Goal: Task Accomplishment & Management: Manage account settings

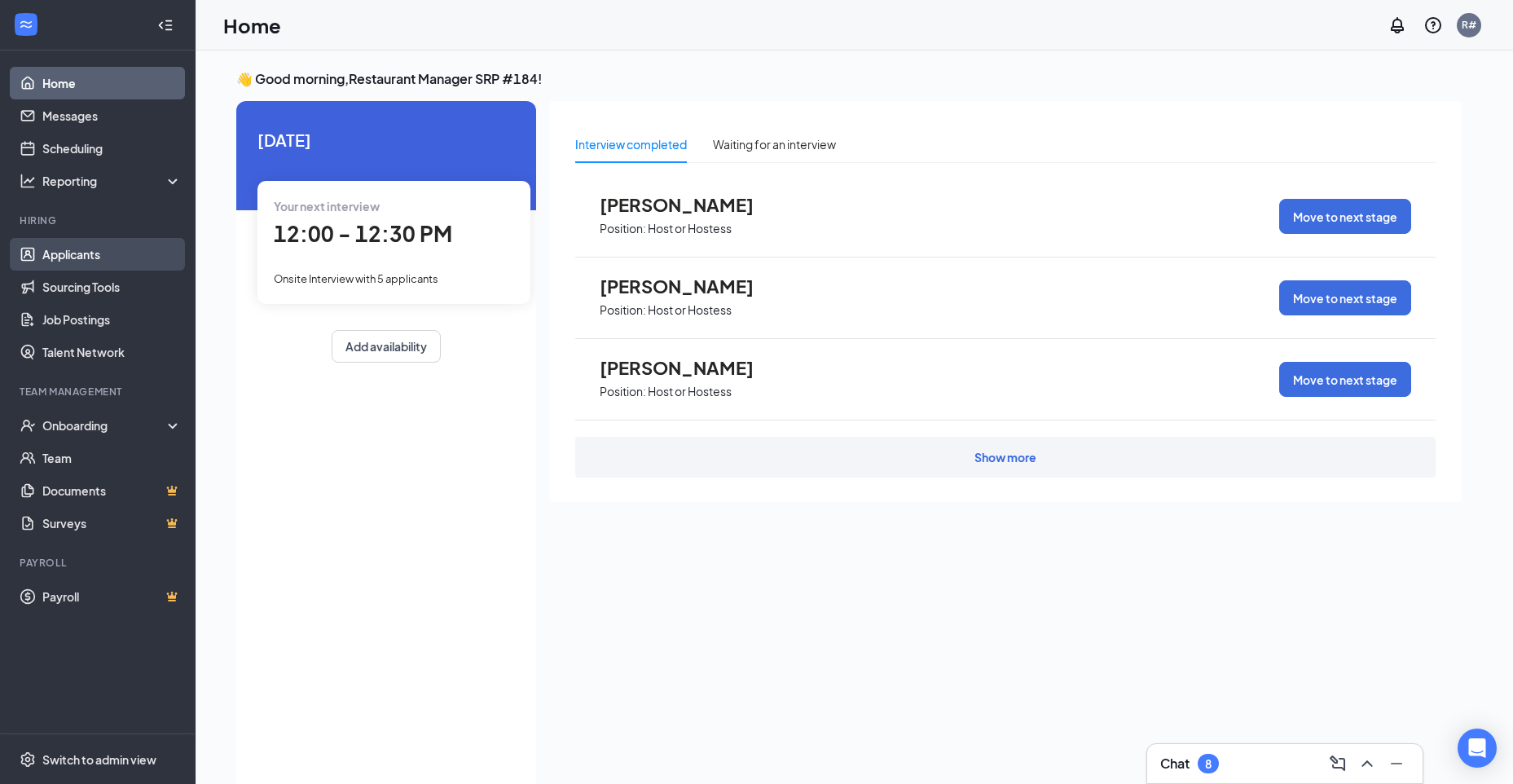
click at [98, 261] on link "Applicants" at bounding box center [111, 254] width 139 height 33
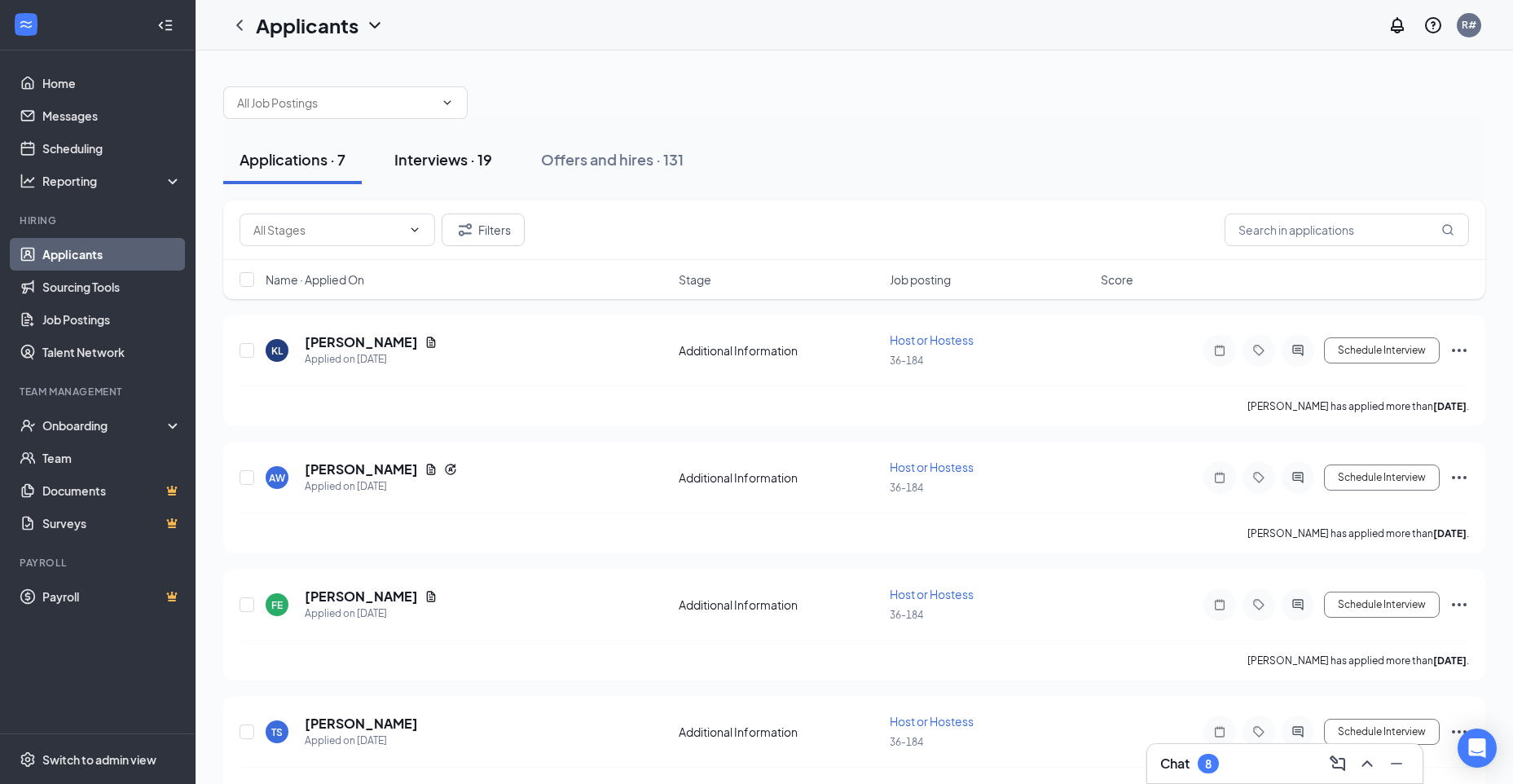
click at [429, 155] on div "Interviews · 19" at bounding box center [444, 159] width 98 height 20
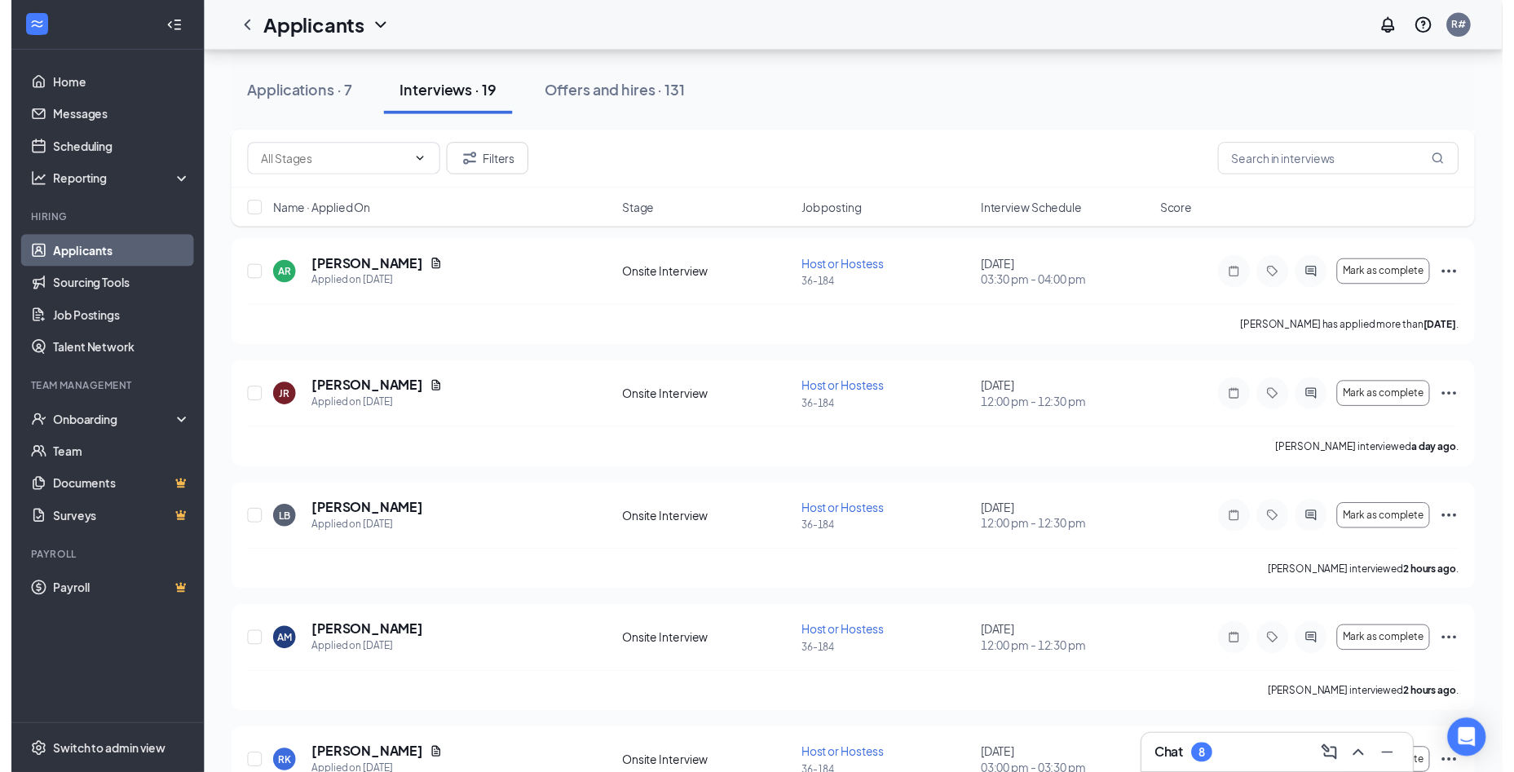
scroll to position [734, 0]
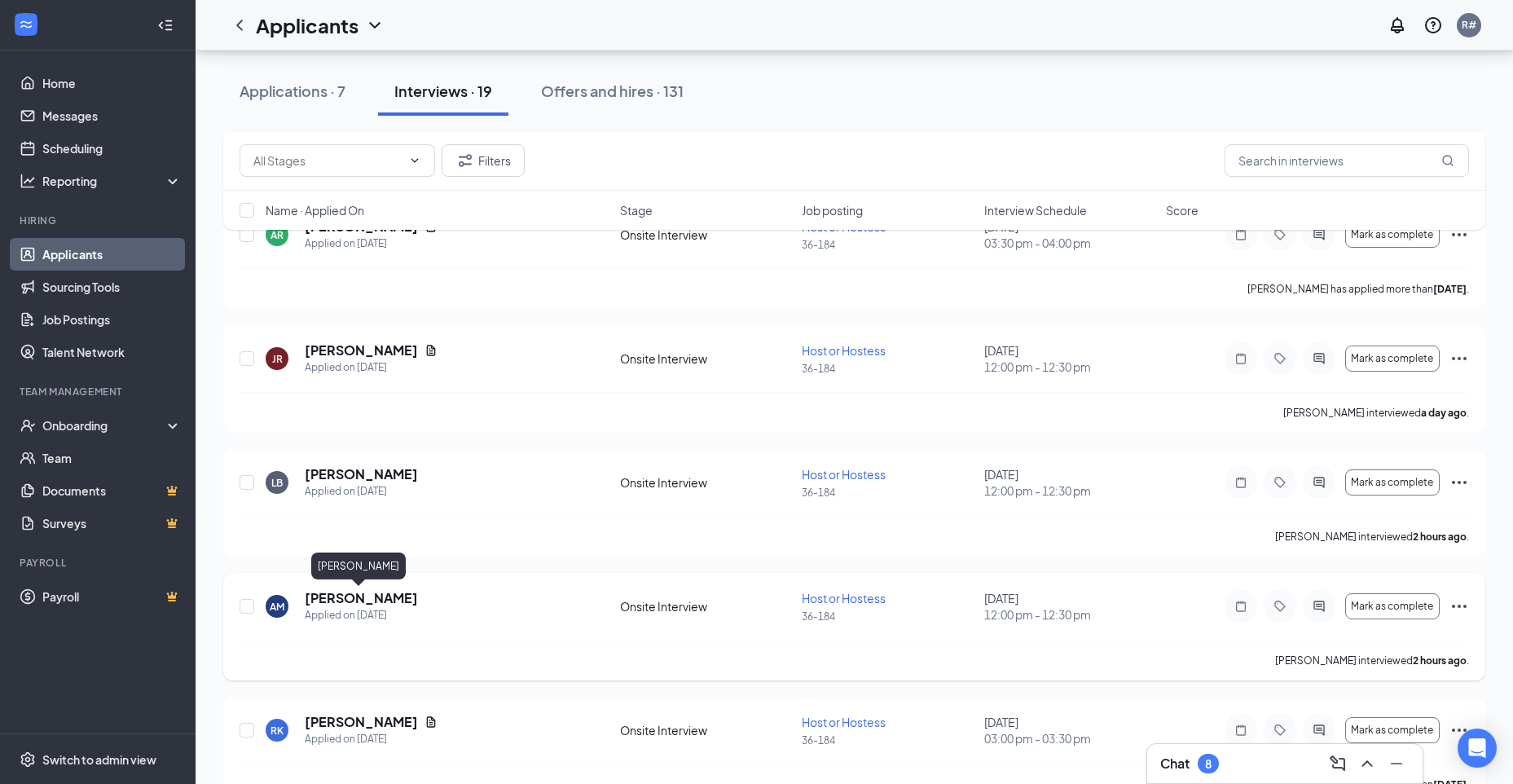
click at [334, 596] on h5 "[PERSON_NAME]" at bounding box center [361, 598] width 113 height 18
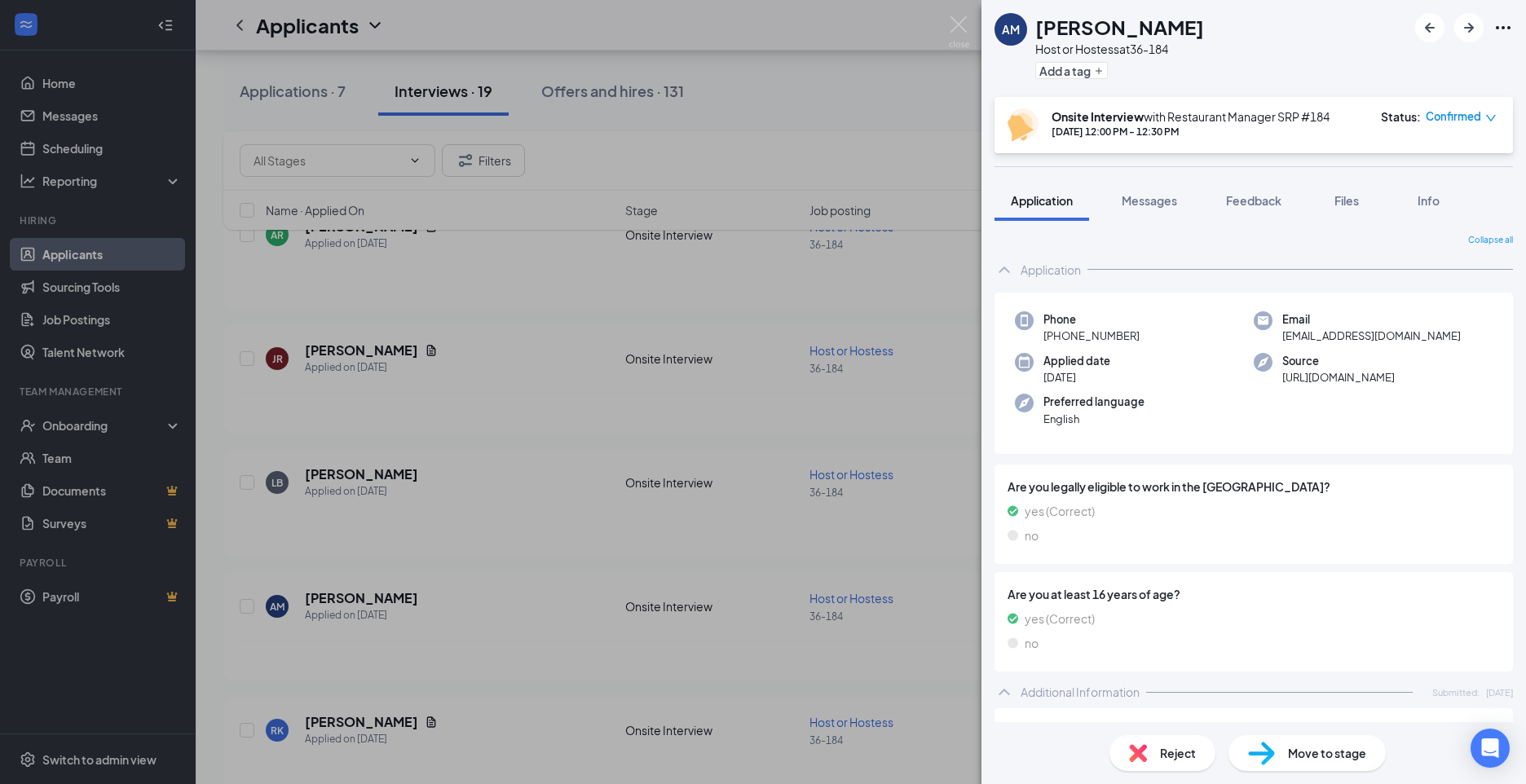
click at [1311, 767] on div "Move to stage" at bounding box center [1306, 753] width 157 height 36
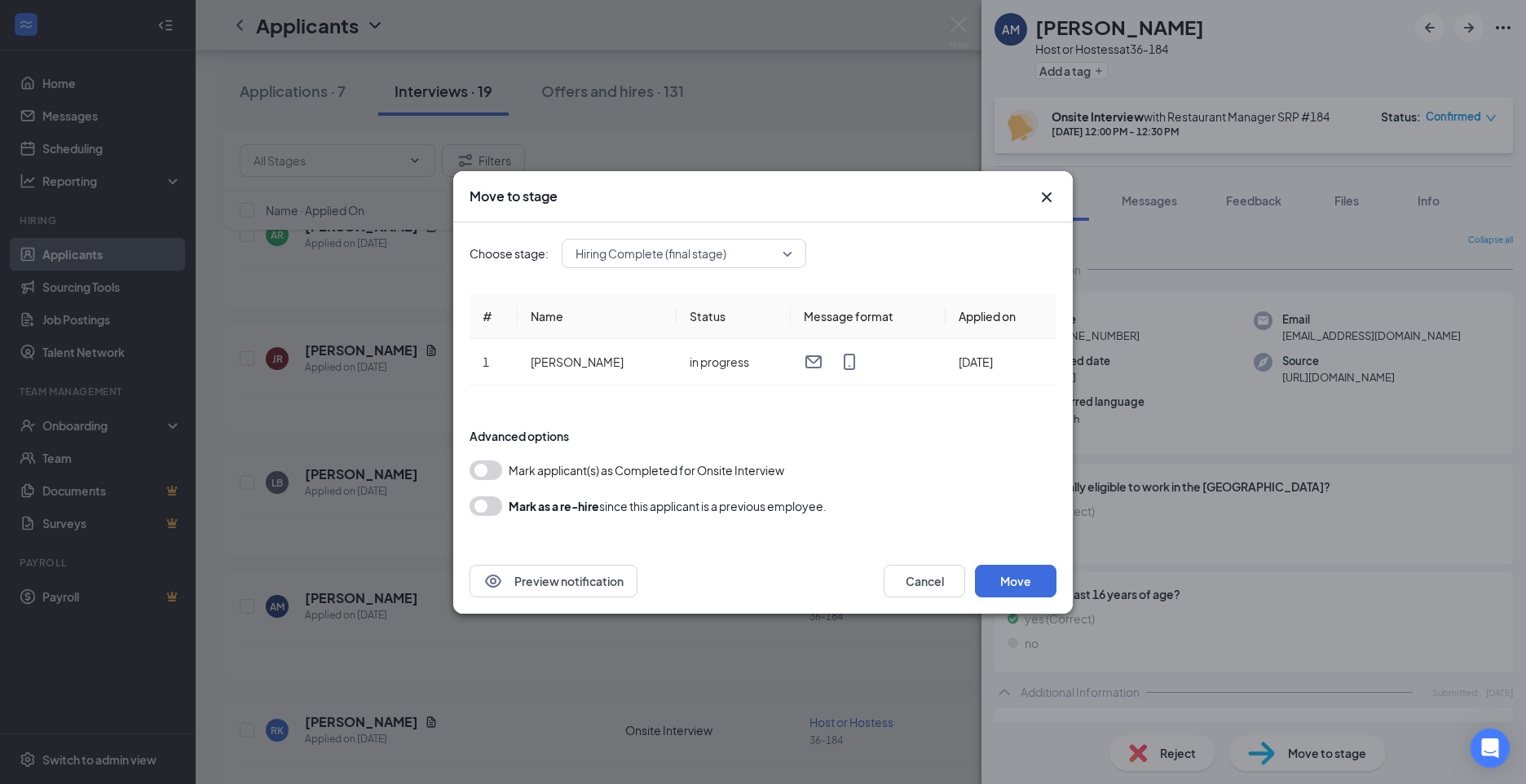
click at [1311, 753] on div "Move to stage Choose stage: Hiring Complete (final stage) # Name Status Message…" at bounding box center [763, 392] width 1526 height 784
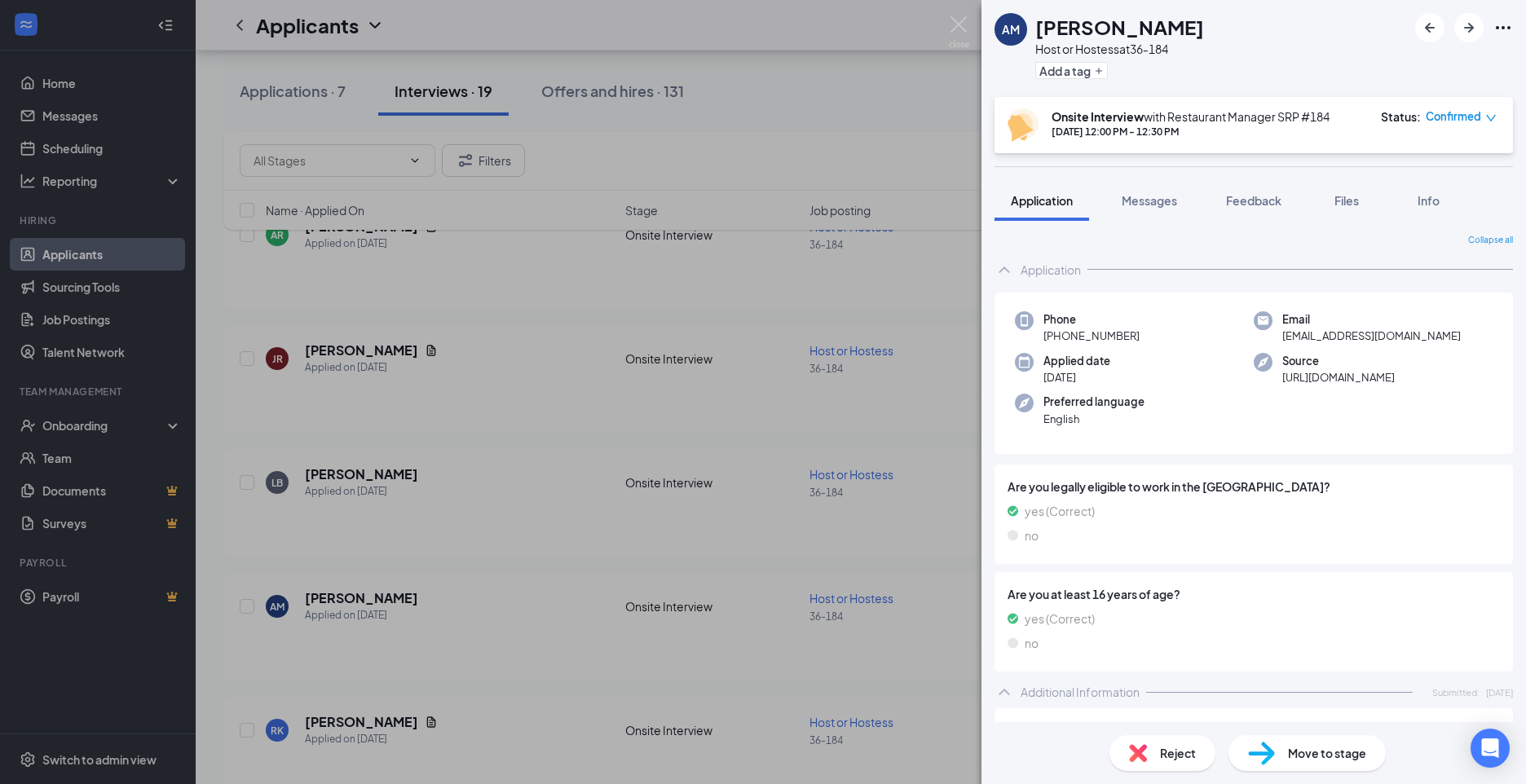
click at [1340, 750] on span "Move to stage" at bounding box center [1327, 753] width 78 height 18
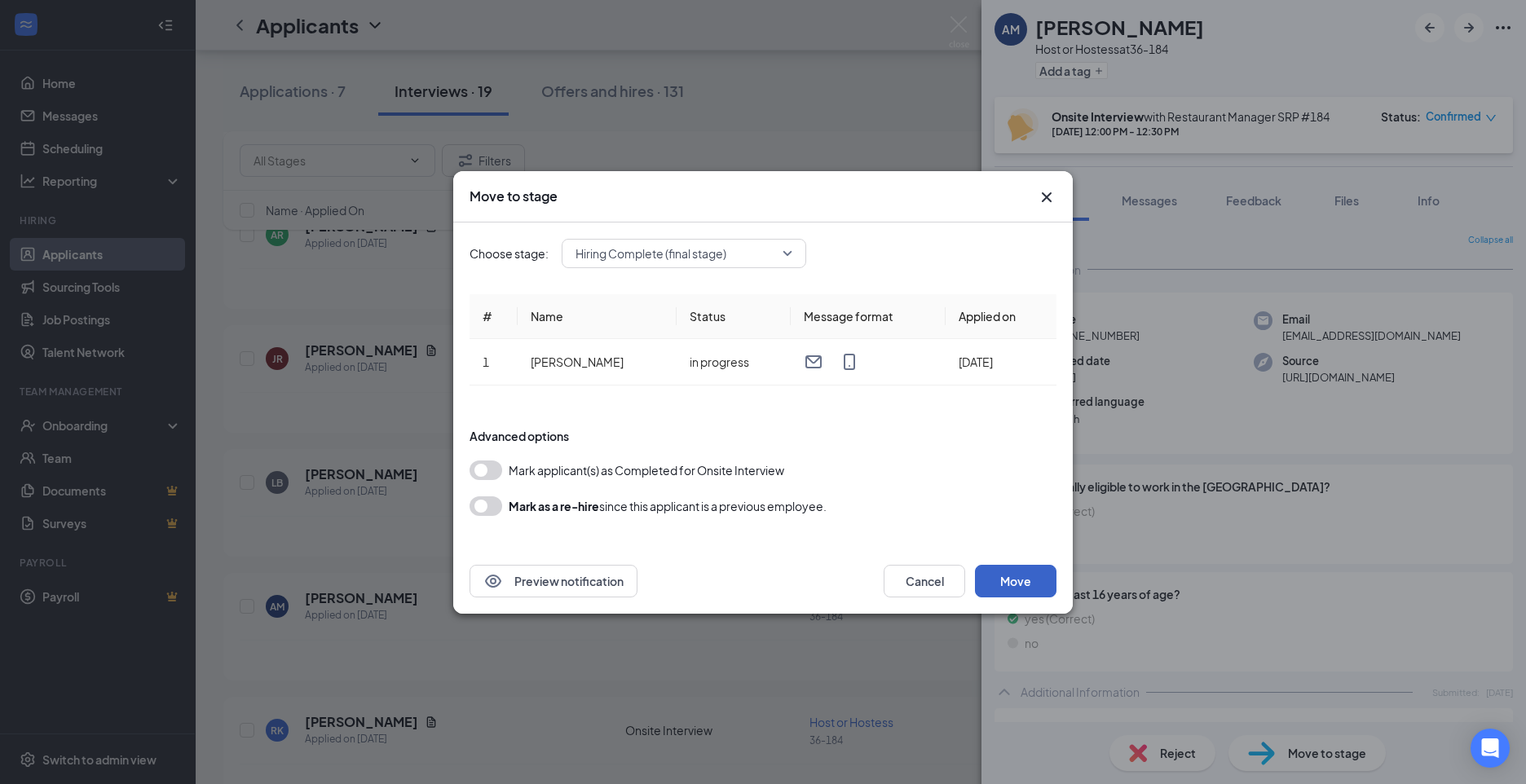
click at [1053, 581] on button "Move" at bounding box center [1015, 580] width 82 height 33
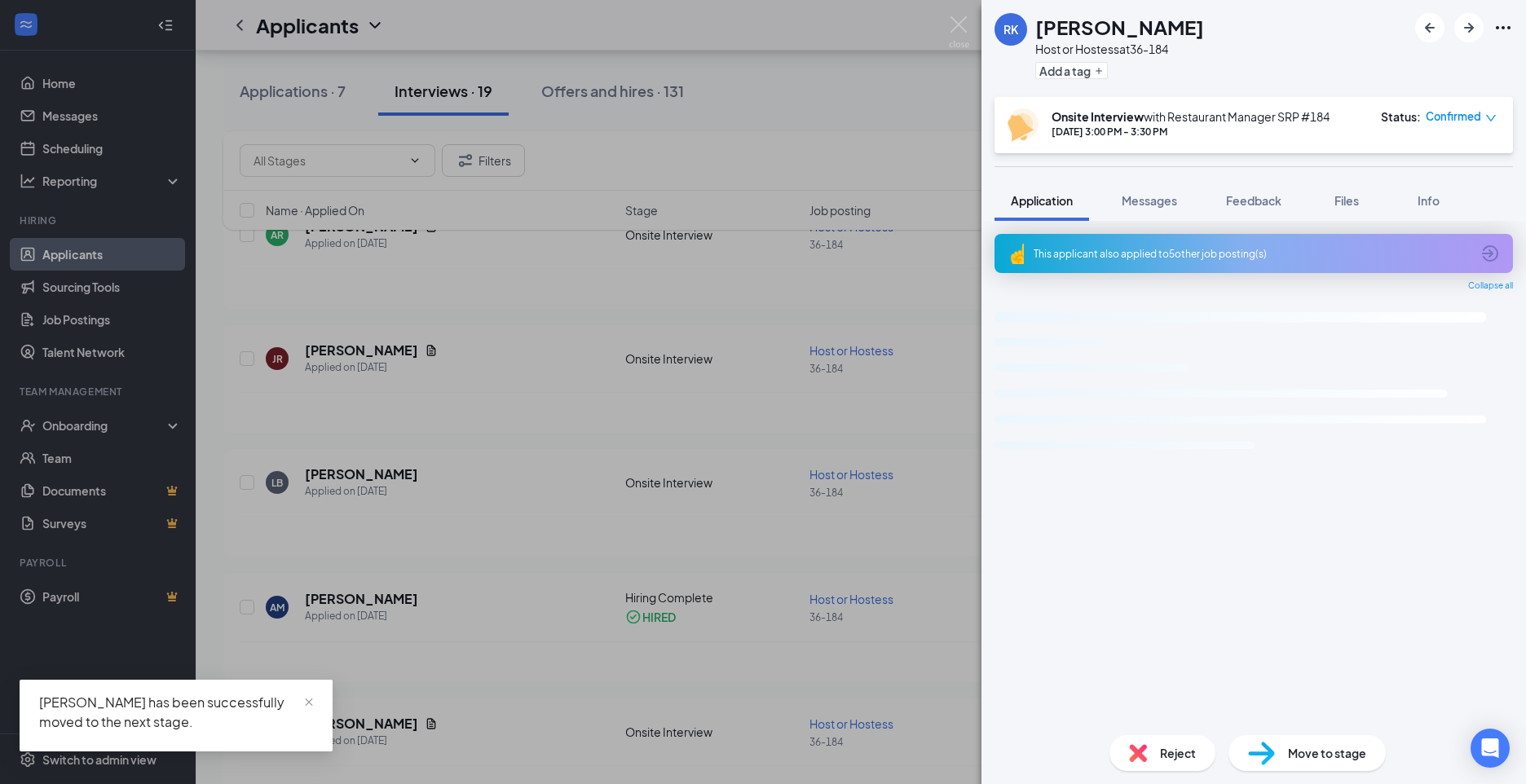
click at [67, 417] on div "[PERSON_NAME] [PERSON_NAME] Host or Hostess at 36-184 Add a tag Onsite Intervie…" at bounding box center [763, 392] width 1526 height 784
click at [71, 428] on div "Onboarding" at bounding box center [105, 425] width 126 height 16
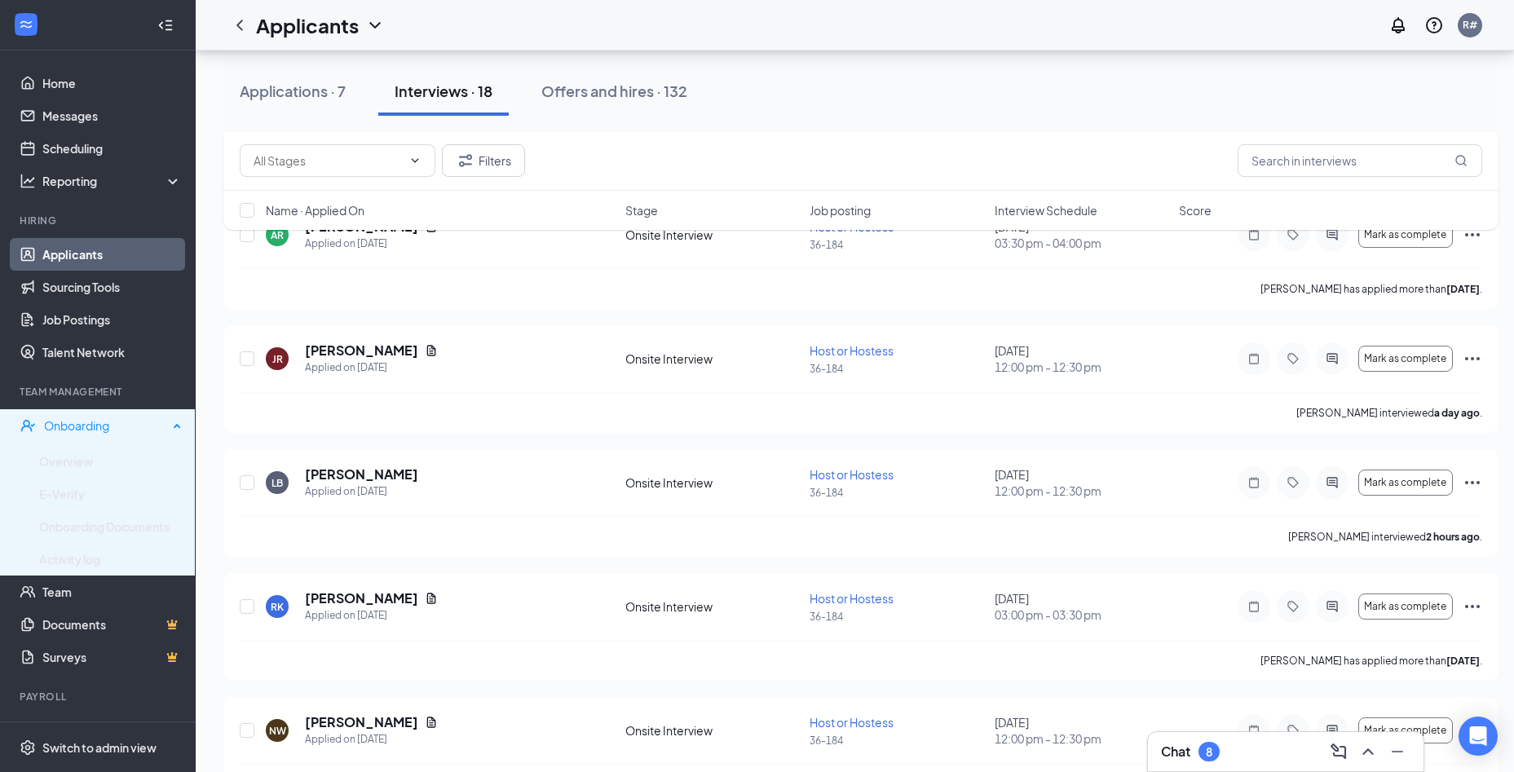
click at [90, 422] on div "Onboarding" at bounding box center [106, 426] width 124 height 16
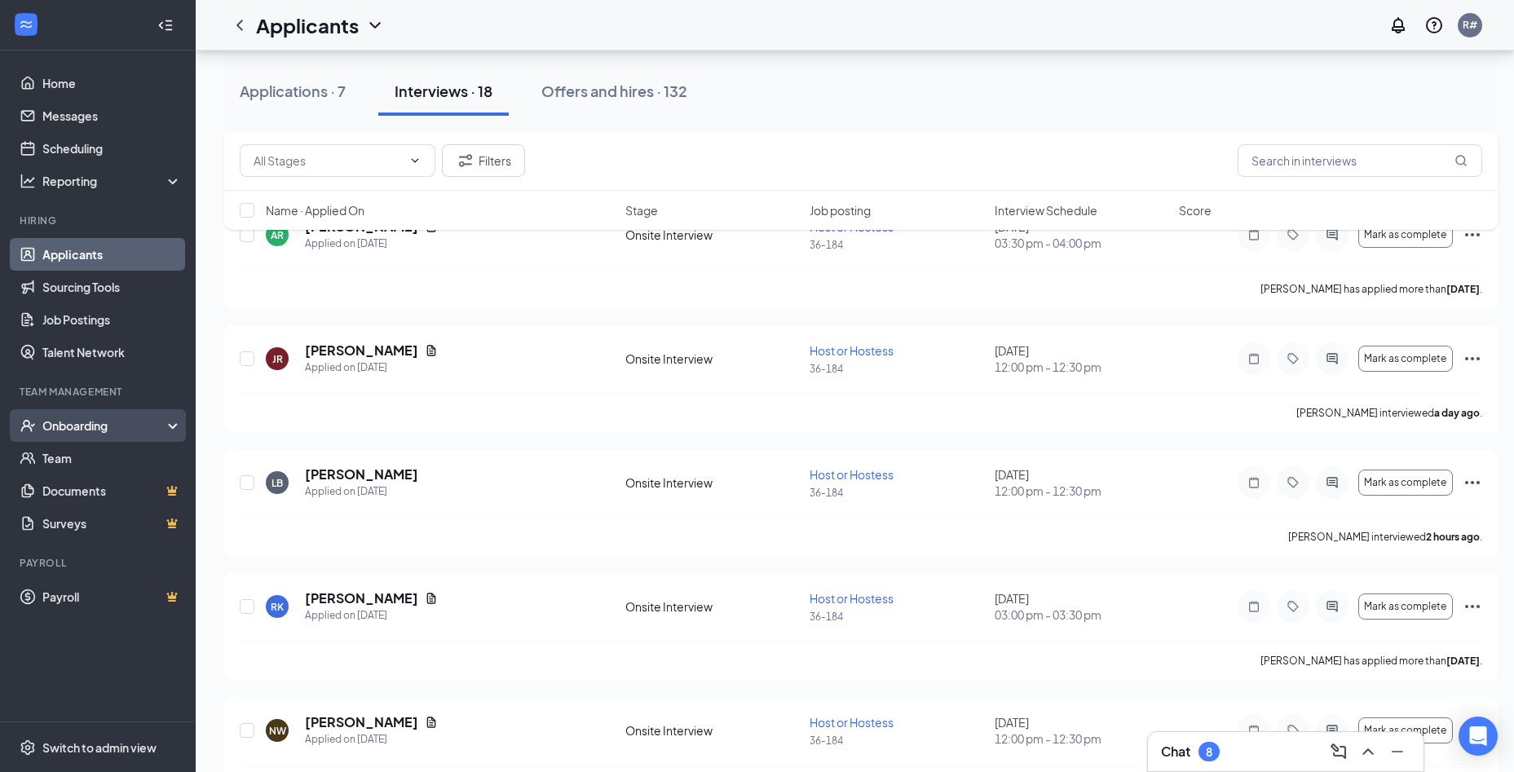
click at [90, 422] on div "Onboarding" at bounding box center [105, 426] width 126 height 16
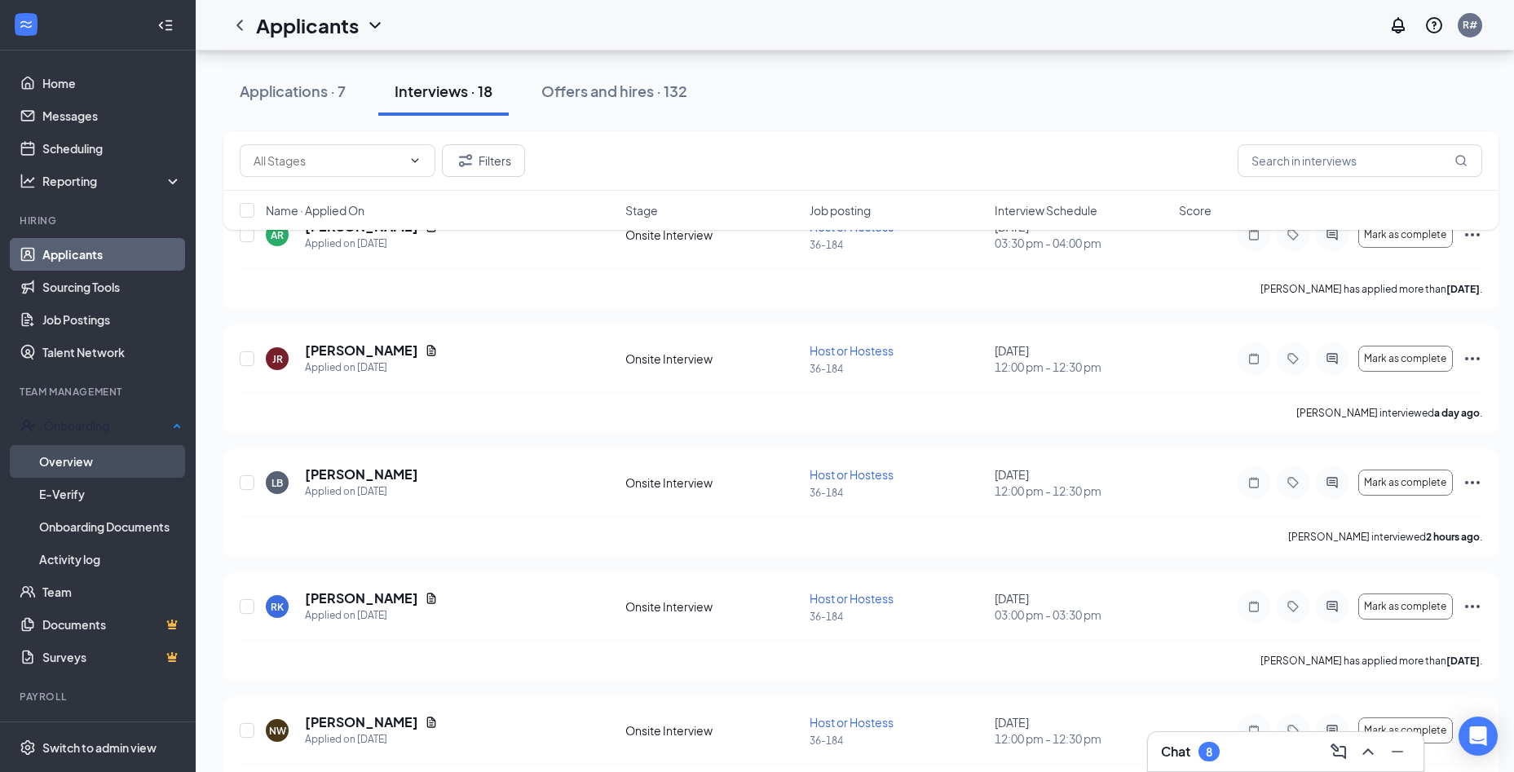
click at [73, 459] on link "Overview" at bounding box center [110, 461] width 143 height 33
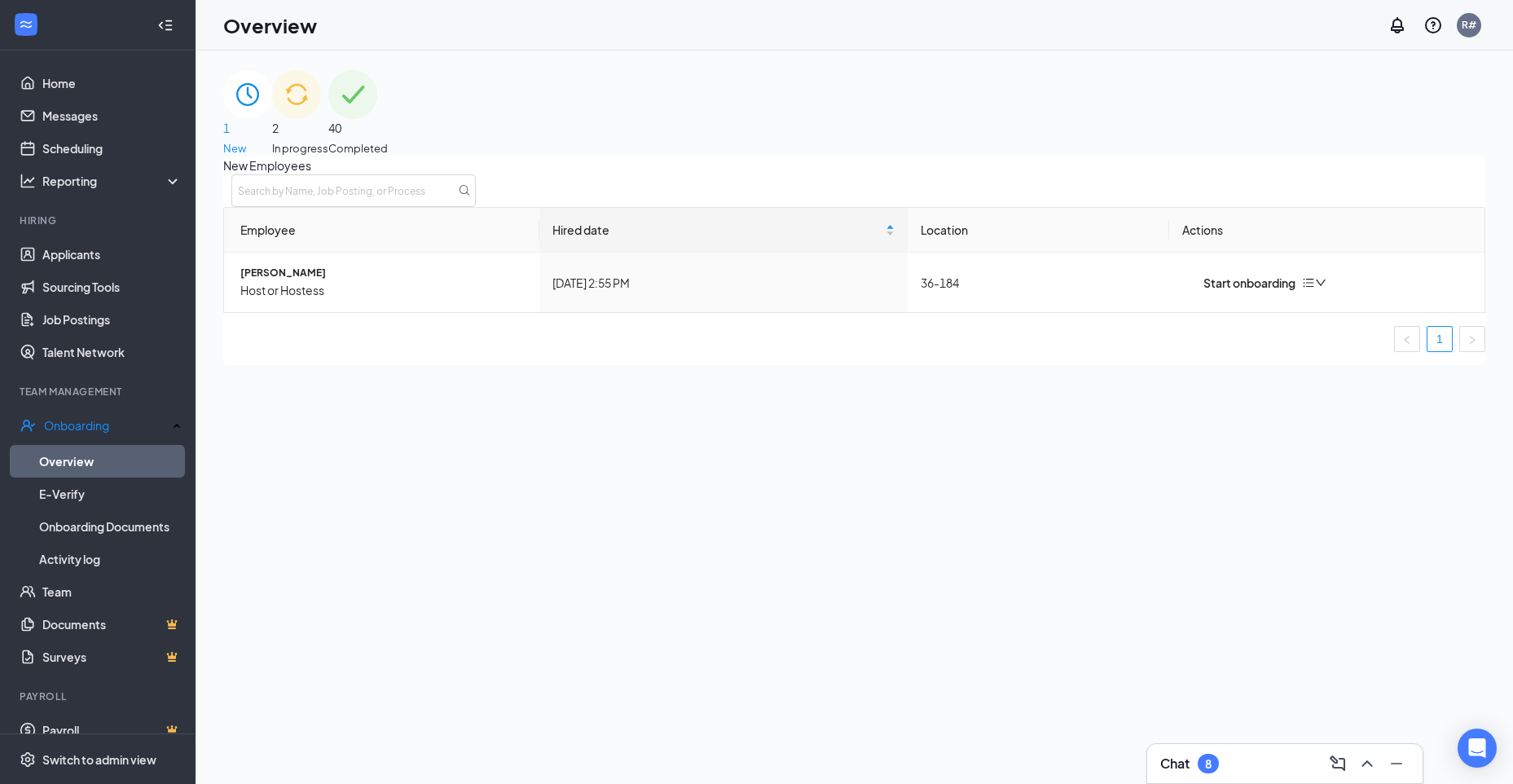
click at [329, 140] on span "In progress" at bounding box center [300, 148] width 56 height 16
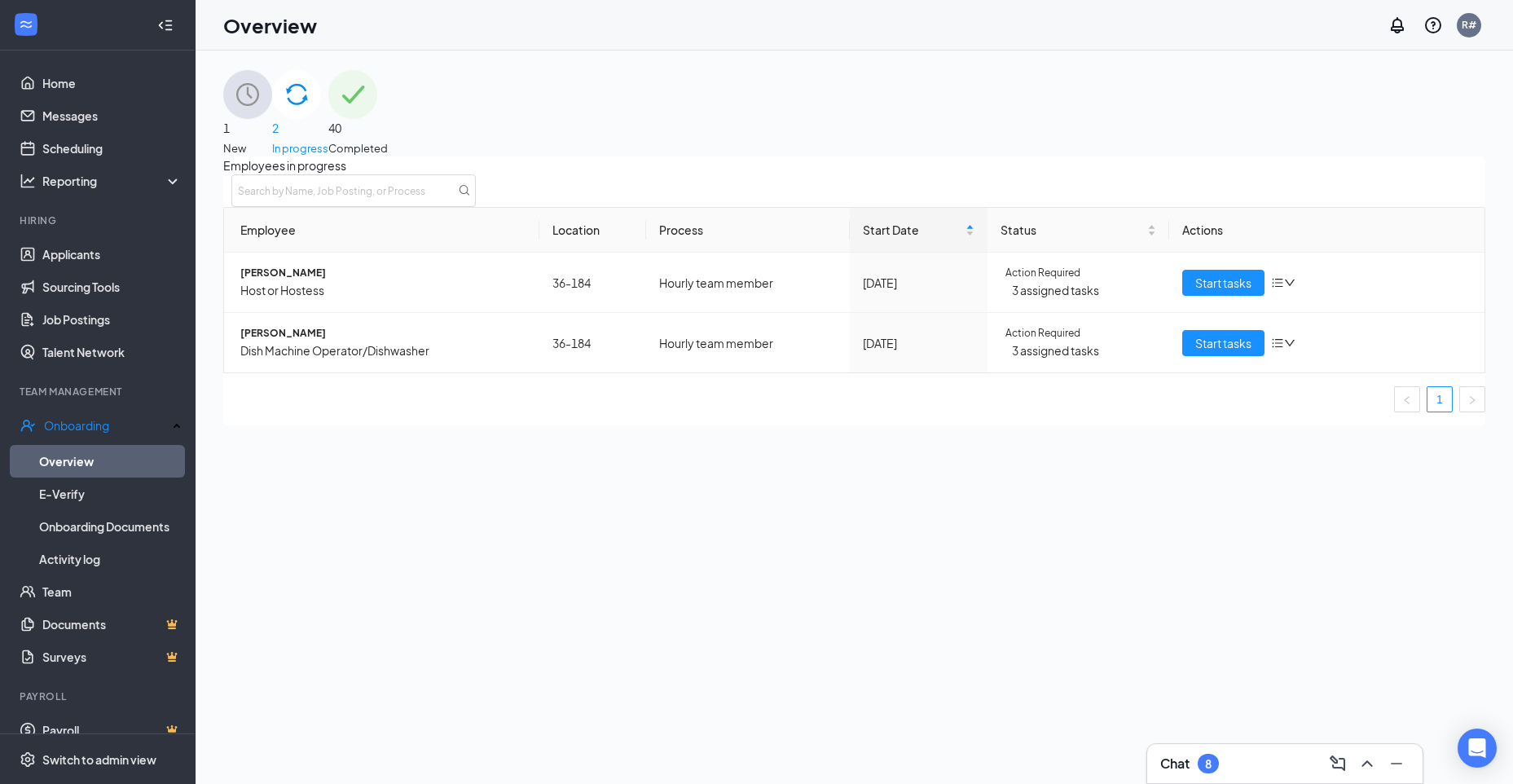
click at [272, 110] on img at bounding box center [247, 94] width 49 height 49
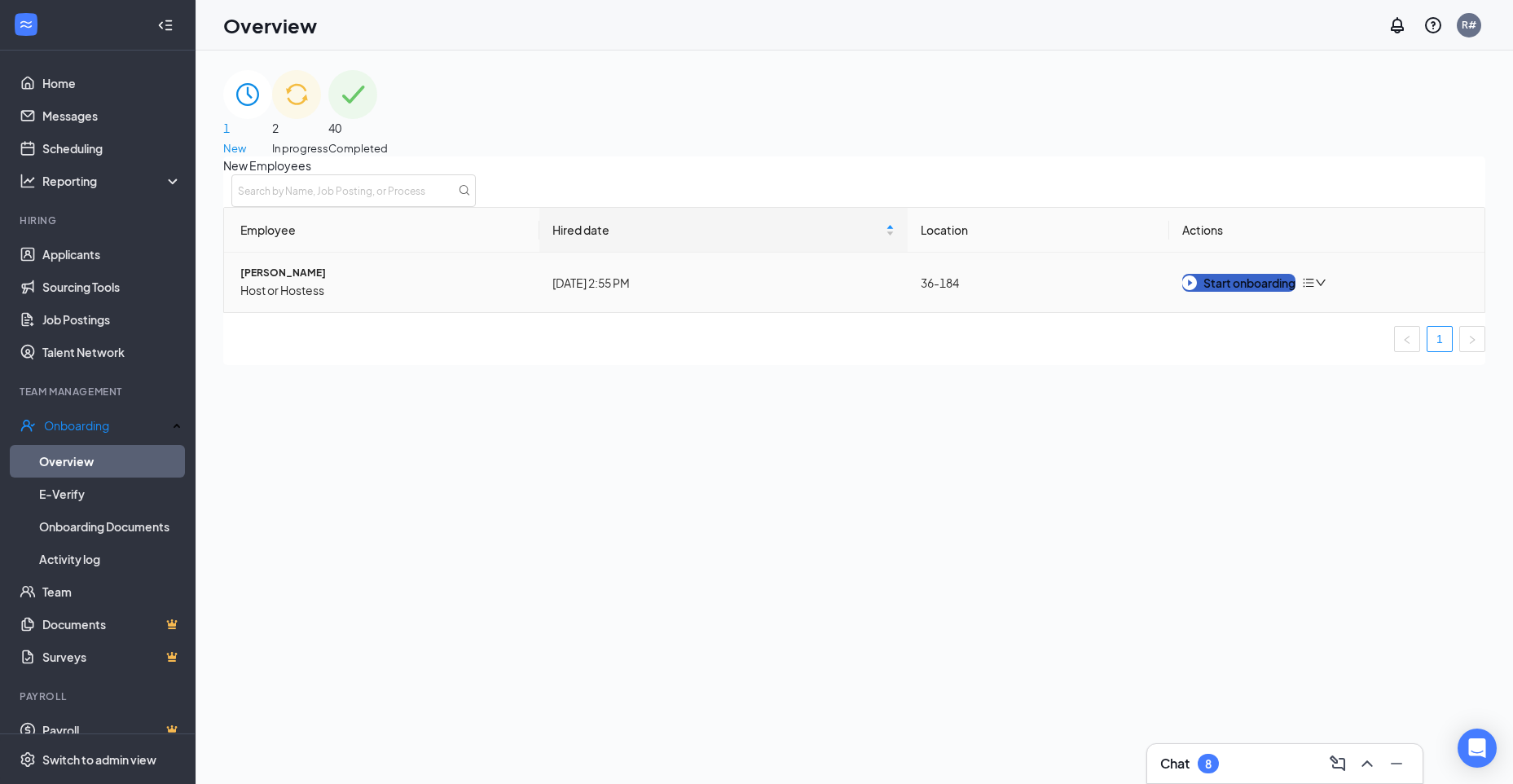
click at [1238, 292] on button "Start onboarding" at bounding box center [1238, 283] width 113 height 18
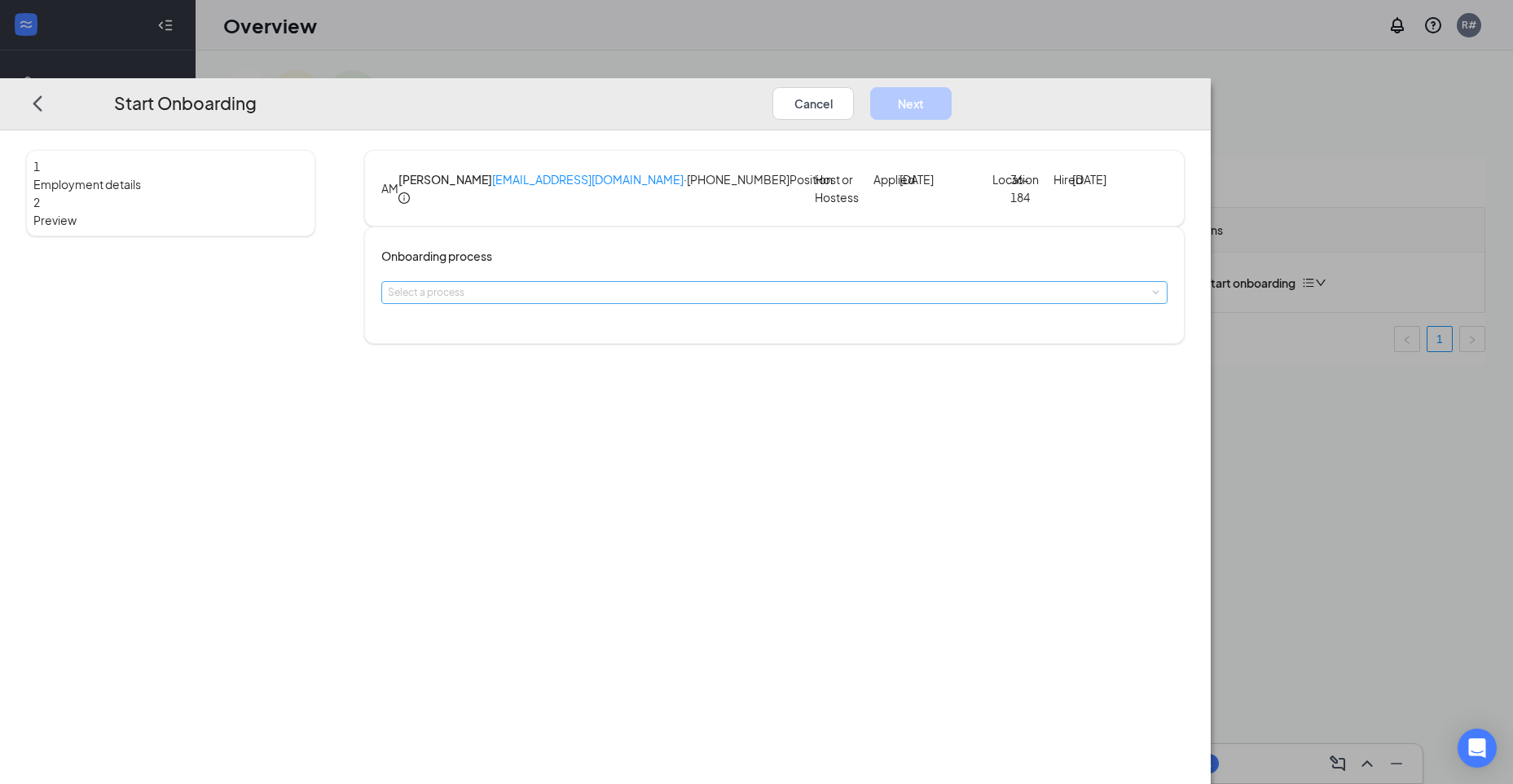
click at [605, 301] on div "Select a process" at bounding box center [770, 293] width 766 height 16
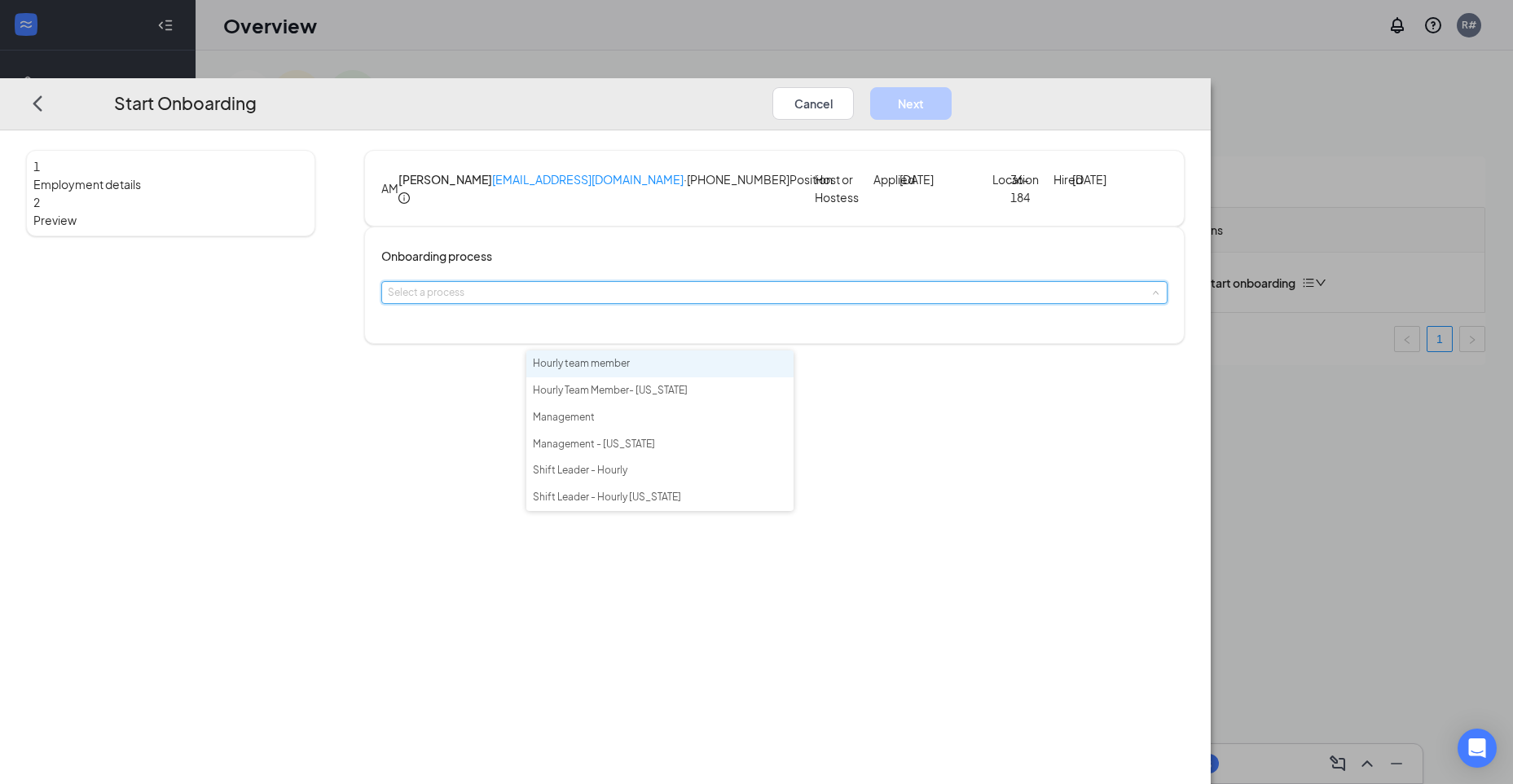
click at [605, 368] on span "Hourly team member" at bounding box center [581, 363] width 97 height 12
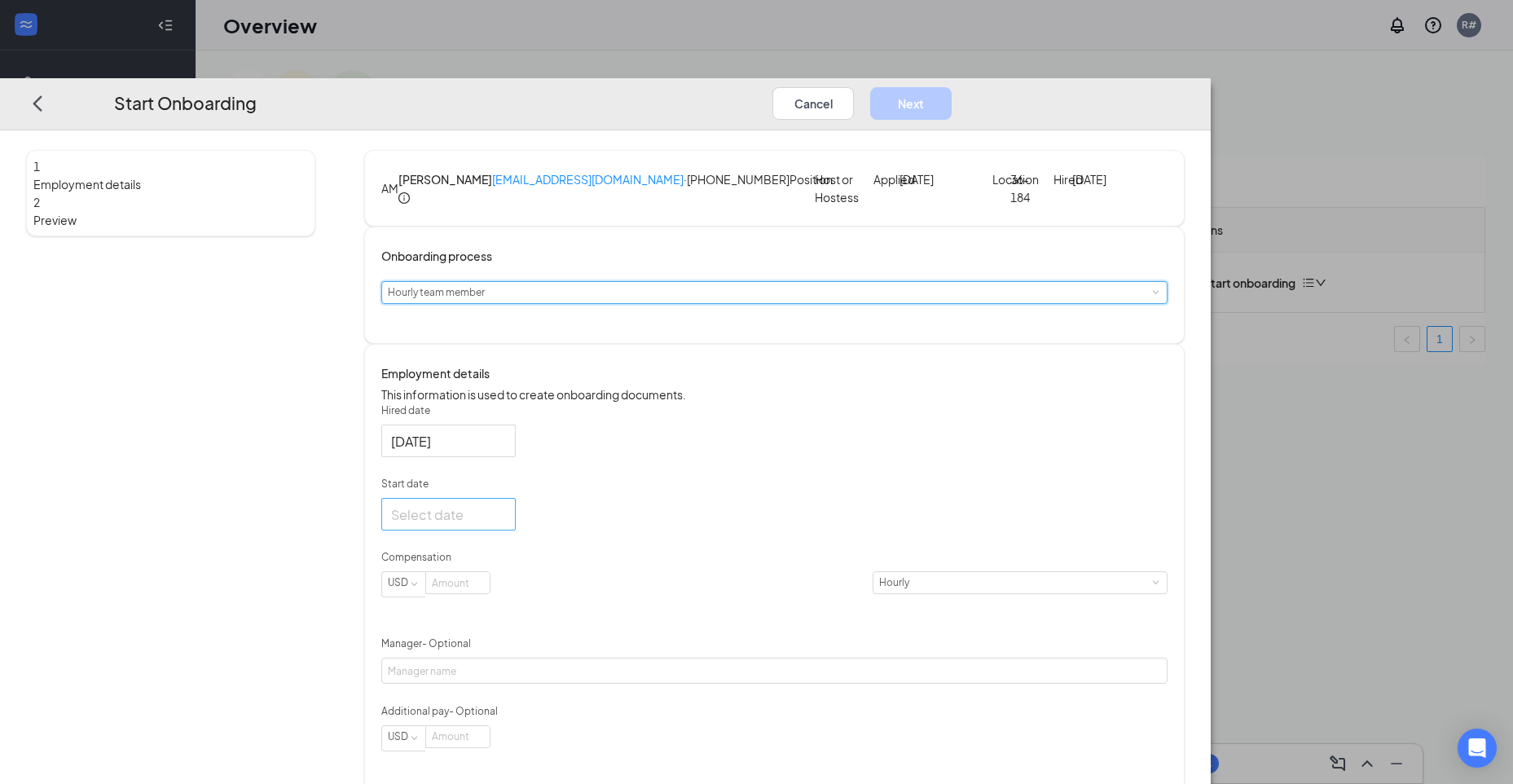
click at [506, 524] on div at bounding box center [448, 514] width 115 height 20
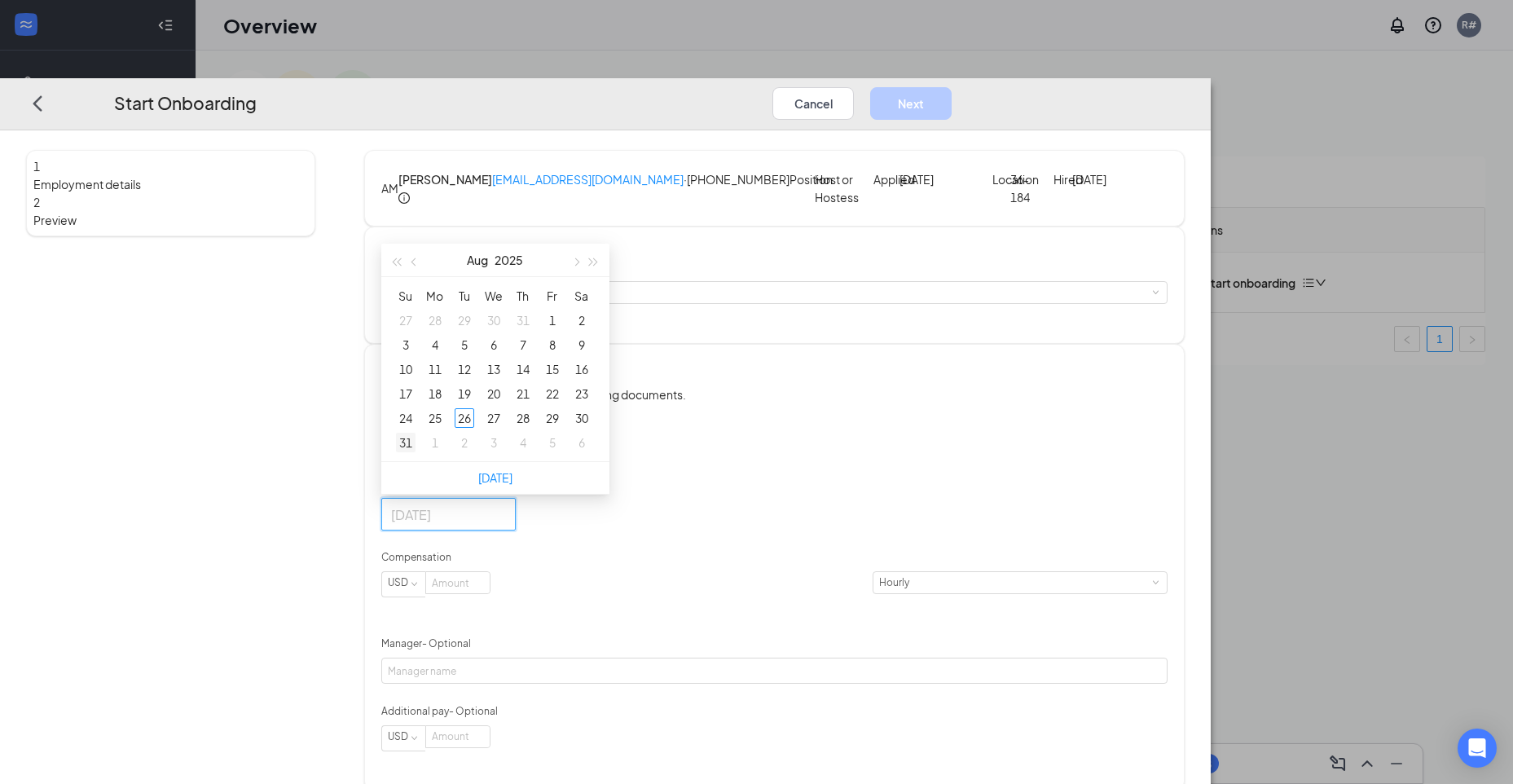
type input "[DATE]"
drag, startPoint x: 541, startPoint y: 505, endPoint x: 564, endPoint y: 513, distance: 24.4
click at [562, 454] on tr "31 1 2 3 4 5 6" at bounding box center [494, 442] width 206 height 24
type input "[DATE]"
click at [580, 267] on span "button" at bounding box center [576, 263] width 8 height 8
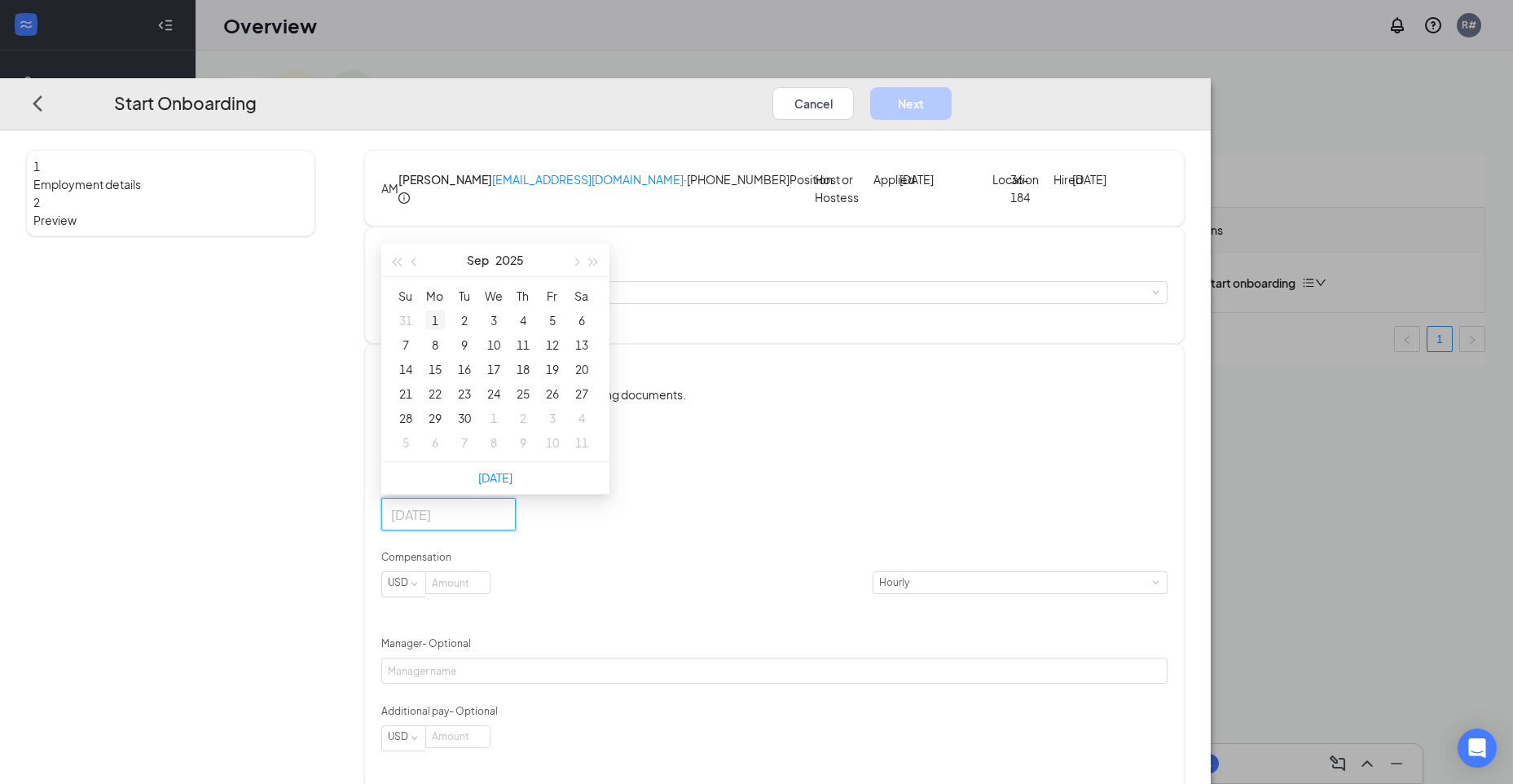
type input "[DATE]"
click at [445, 330] on div "1" at bounding box center [436, 321] width 20 height 20
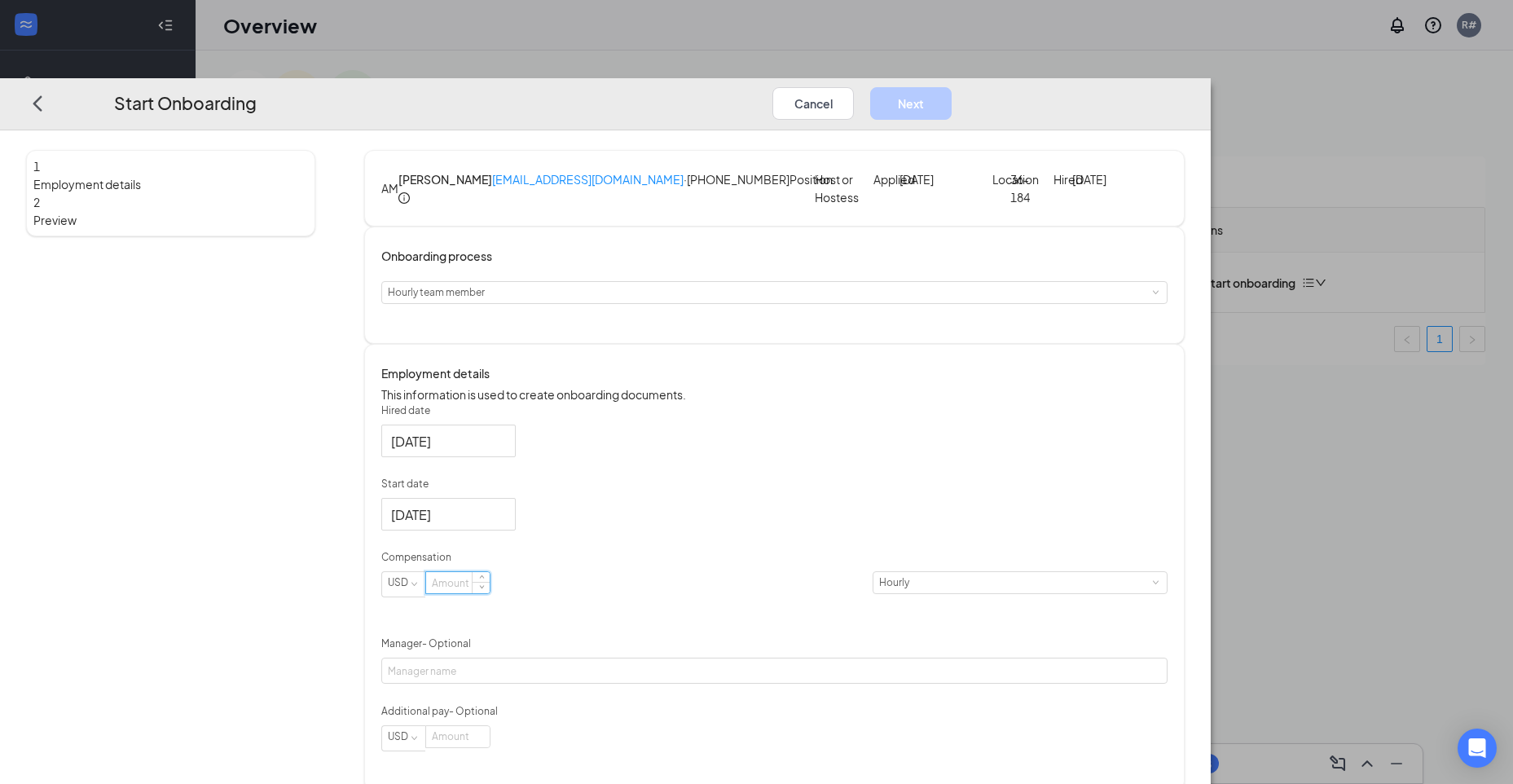
click at [490, 593] on input at bounding box center [459, 581] width 64 height 21
type input "13"
click at [952, 87] on button "Next" at bounding box center [911, 103] width 82 height 33
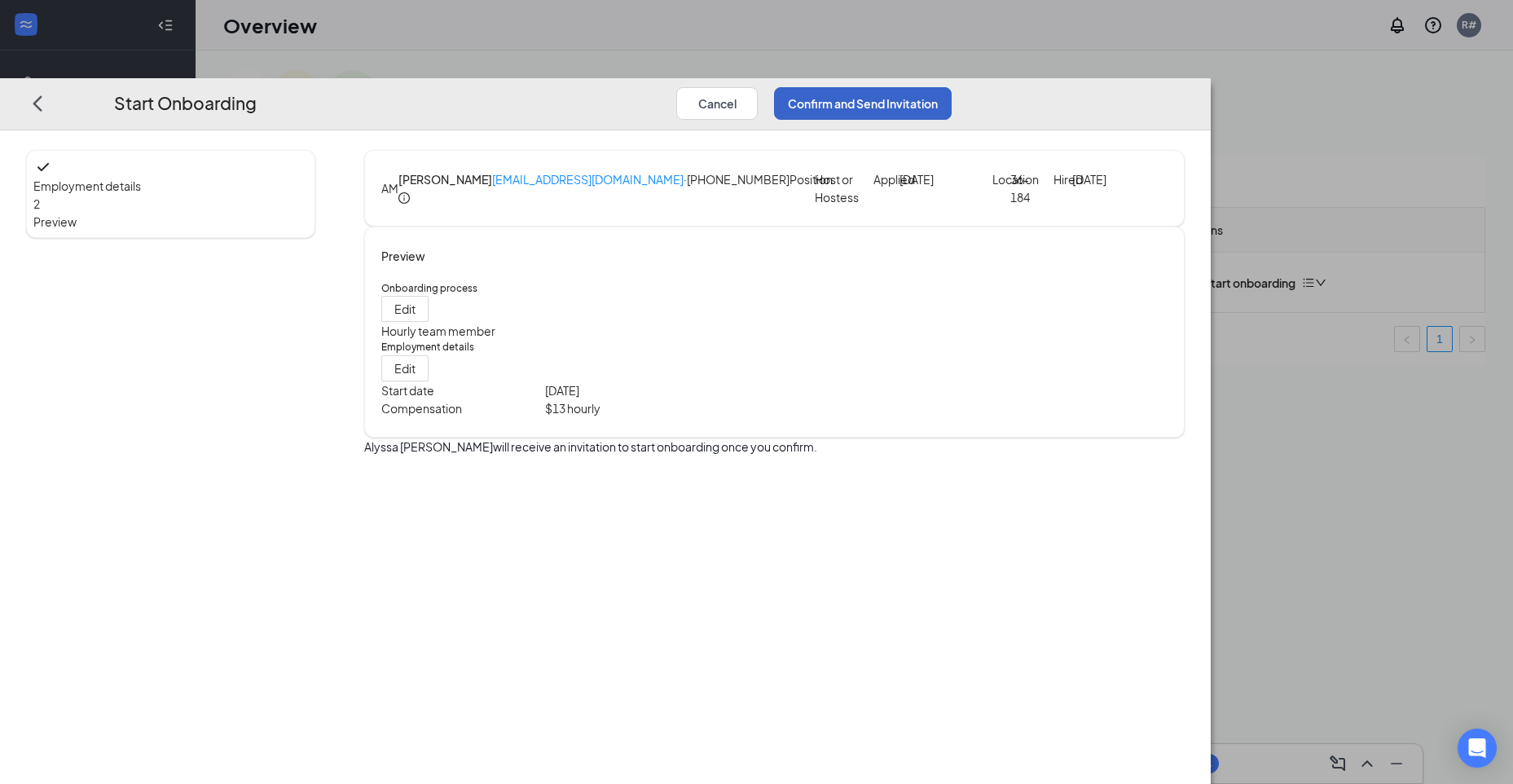
click at [952, 87] on button "Confirm and Send Invitation" at bounding box center [863, 103] width 178 height 33
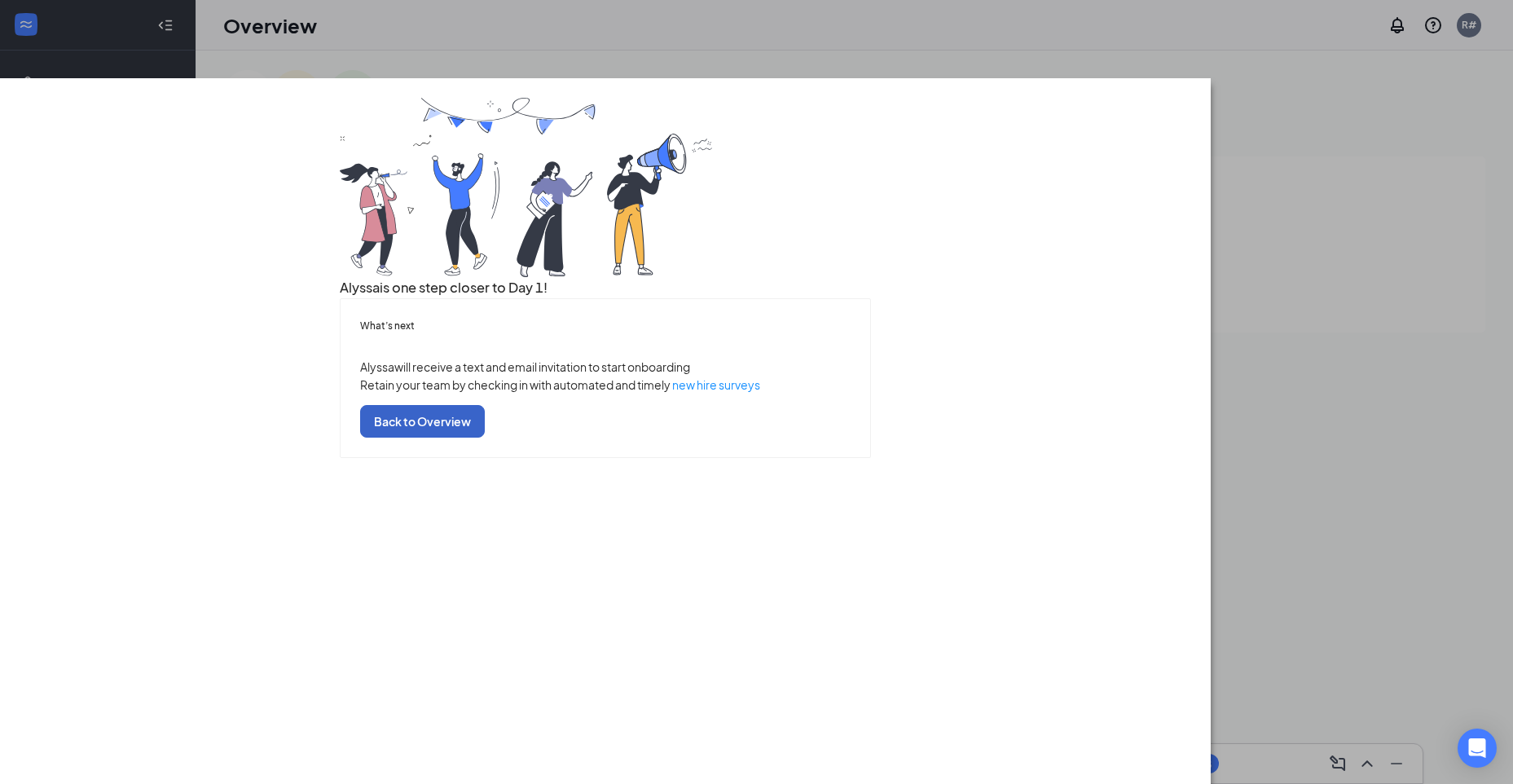
click at [485, 437] on button "Back to Overview" at bounding box center [422, 420] width 125 height 33
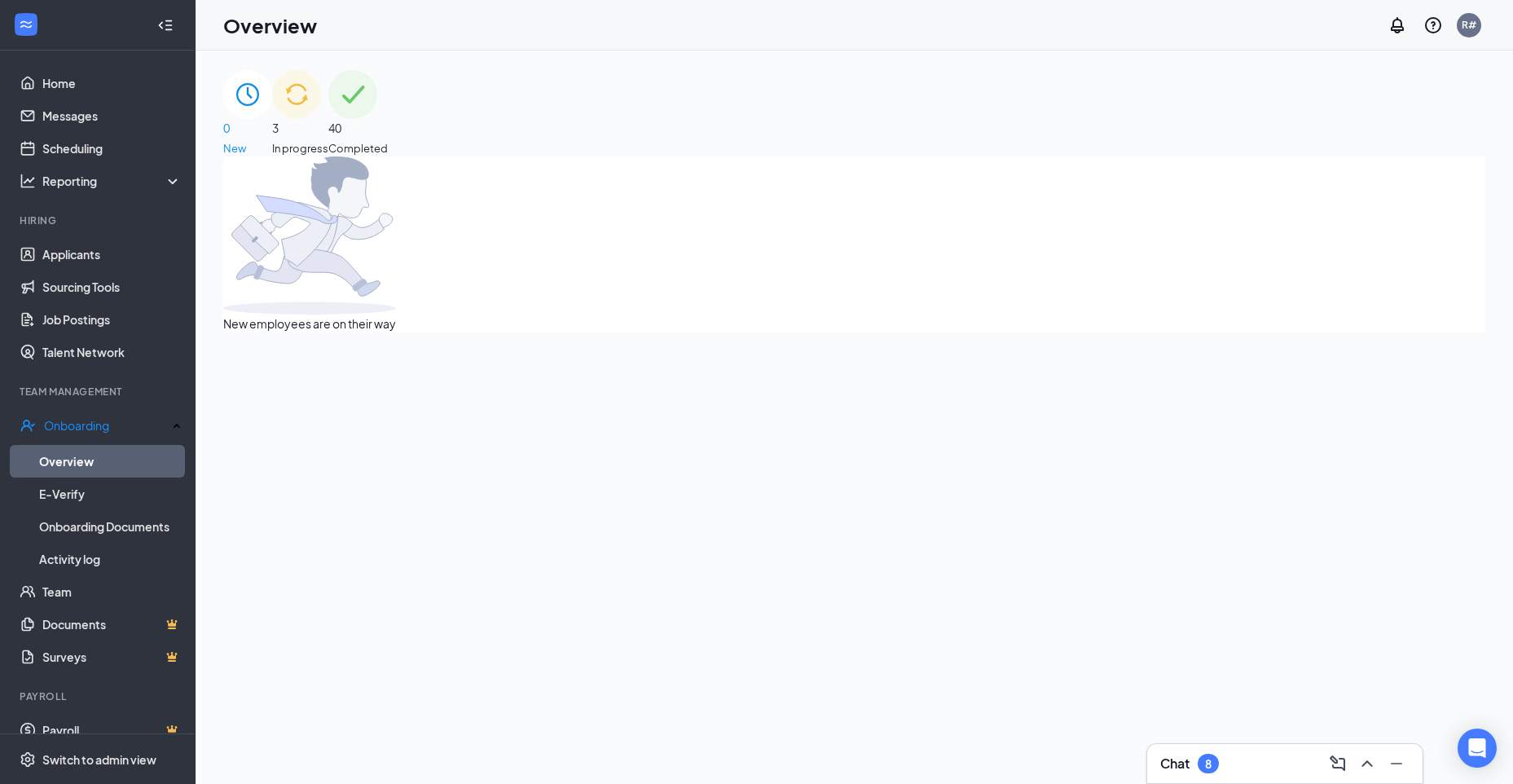
click at [329, 134] on div "3 In progress" at bounding box center [300, 113] width 56 height 86
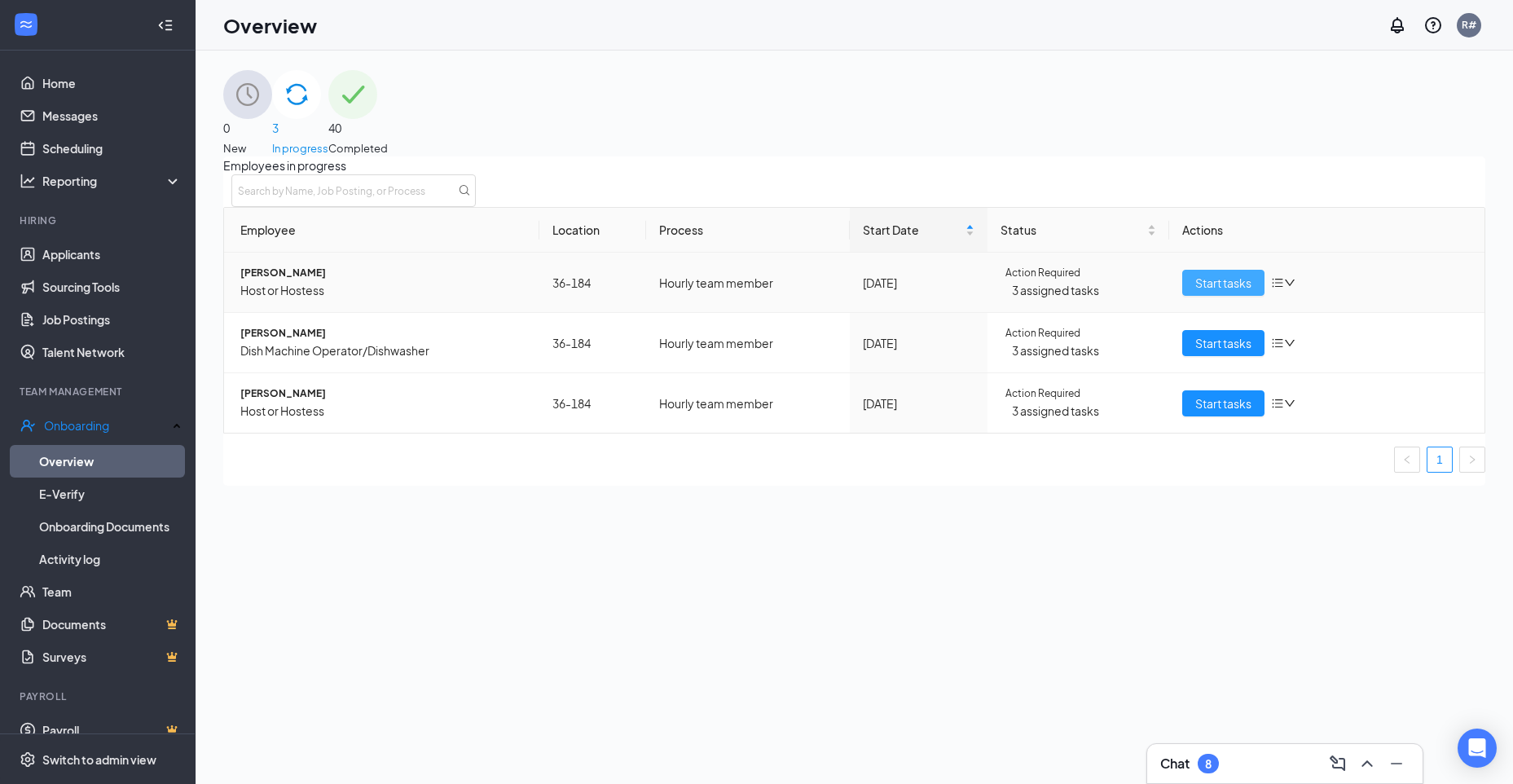
click at [1201, 292] on span "Start tasks" at bounding box center [1223, 283] width 56 height 18
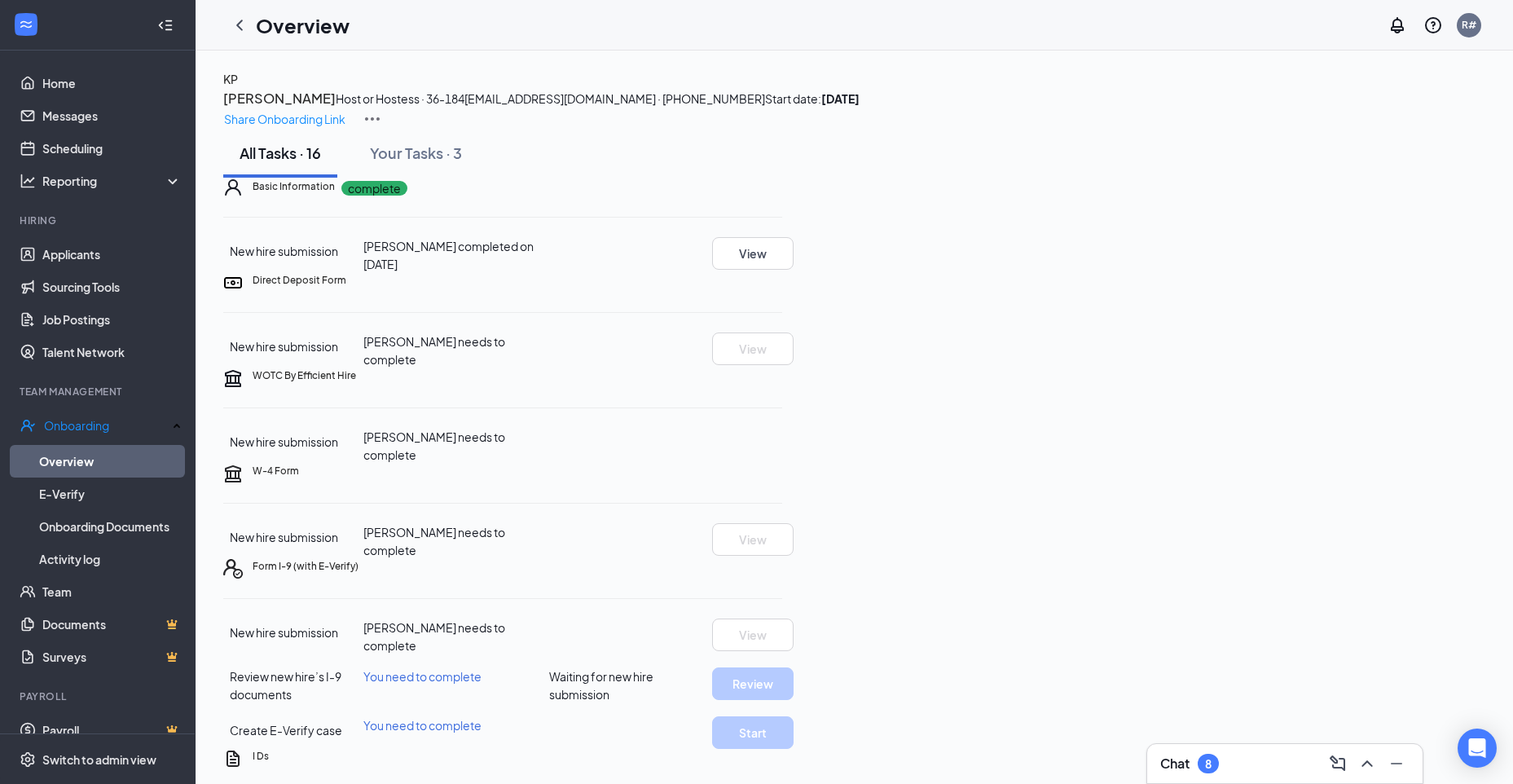
click at [1381, 95] on div "KP [PERSON_NAME] Host or Hostess · 36-184 [EMAIL_ADDRESS][DOMAIN_NAME] · [PHONE…" at bounding box center [853, 99] width 1262 height 59
click at [382, 109] on img at bounding box center [373, 119] width 20 height 20
click at [793, 270] on button "View" at bounding box center [754, 253] width 82 height 33
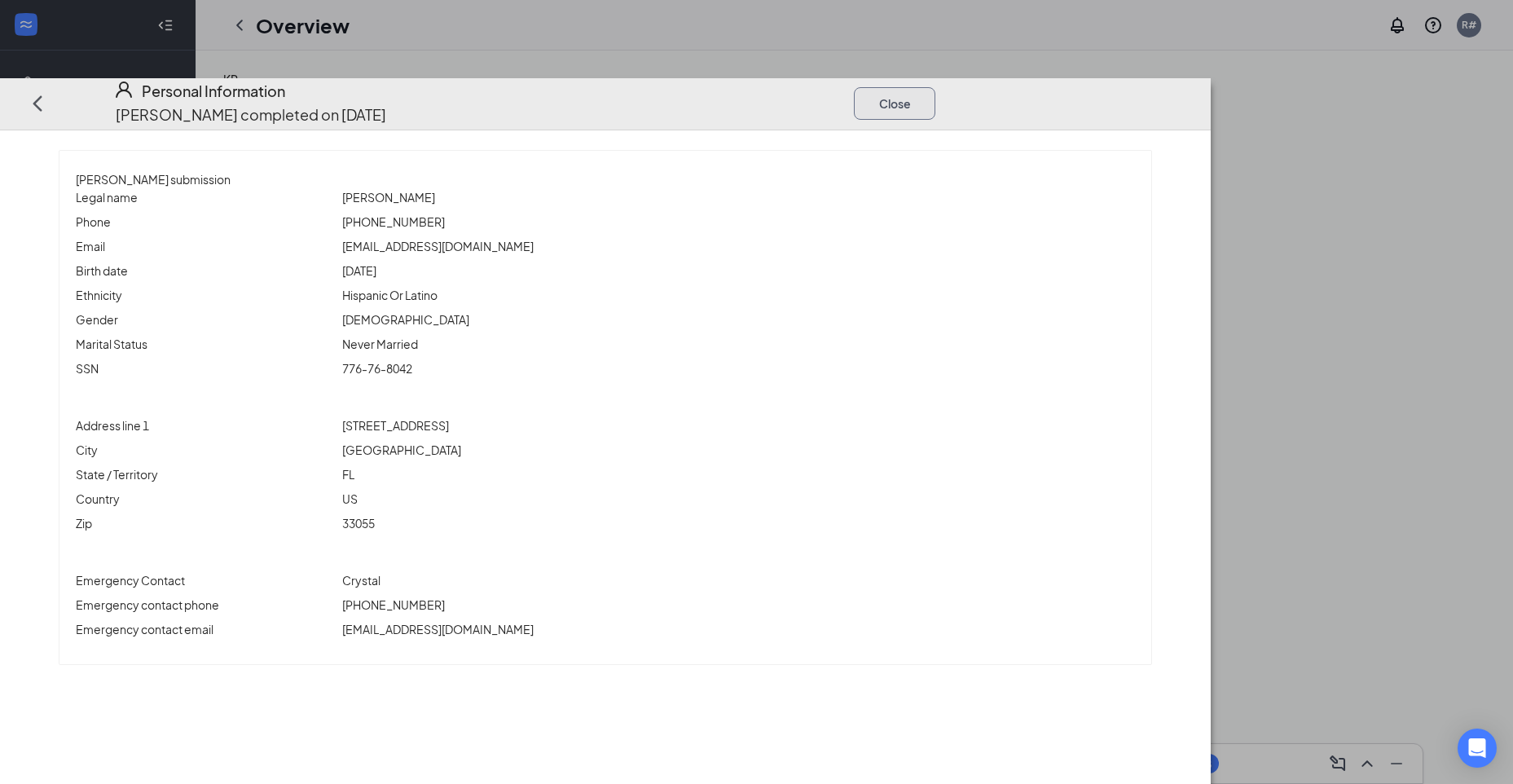
click at [935, 87] on button "Close" at bounding box center [895, 103] width 82 height 33
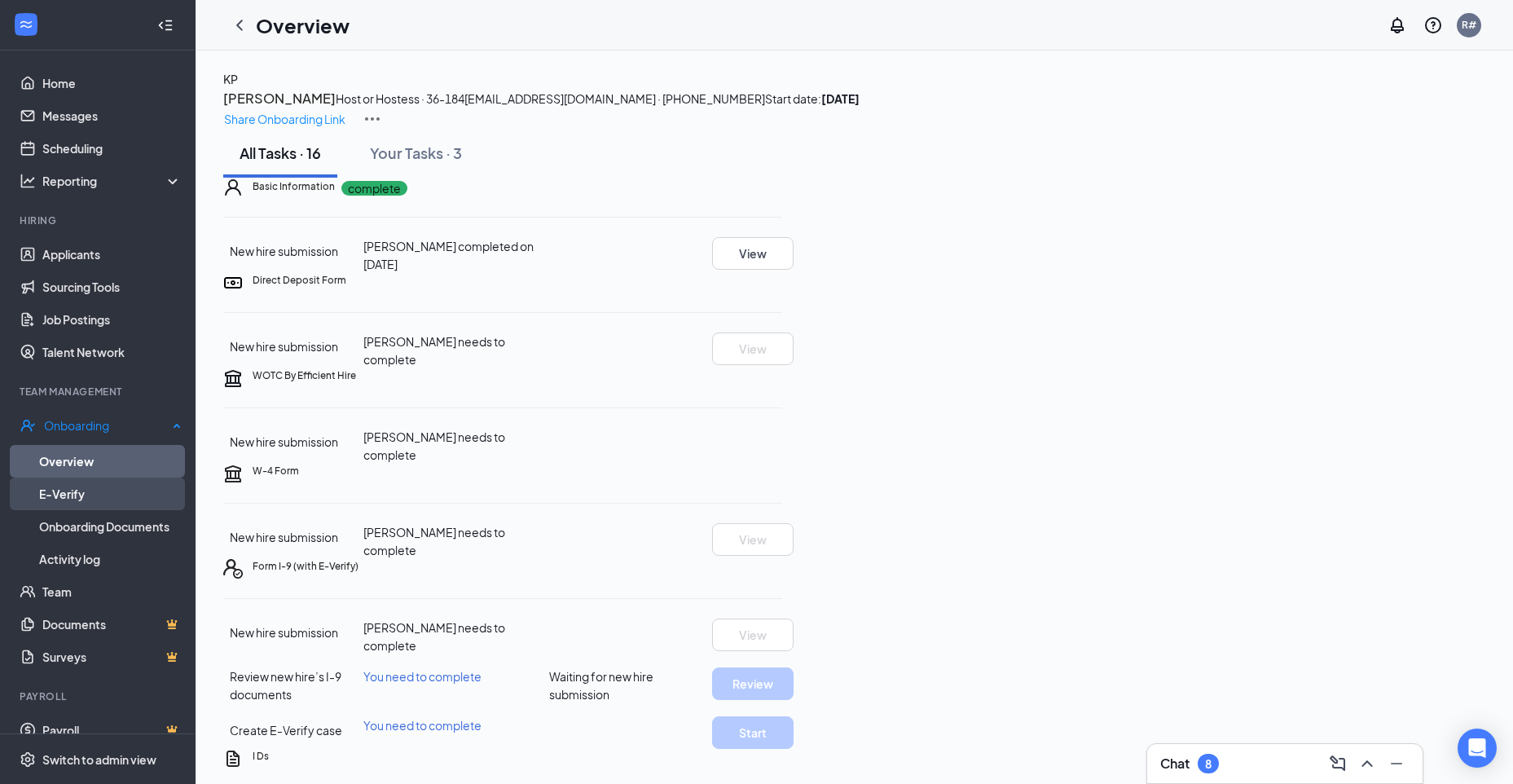
click at [65, 477] on link "E-Verify" at bounding box center [110, 493] width 143 height 33
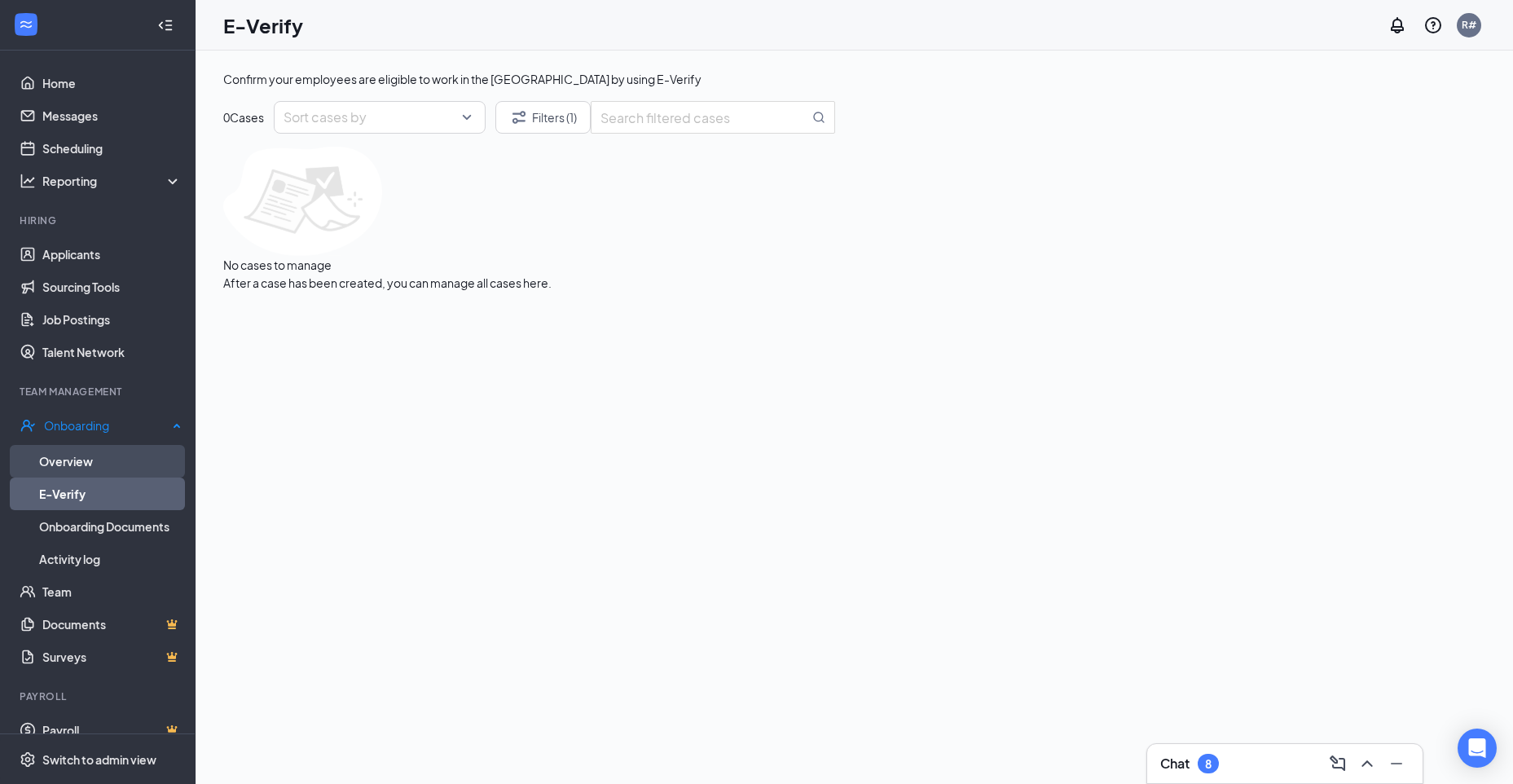
click at [74, 452] on link "Overview" at bounding box center [110, 460] width 143 height 33
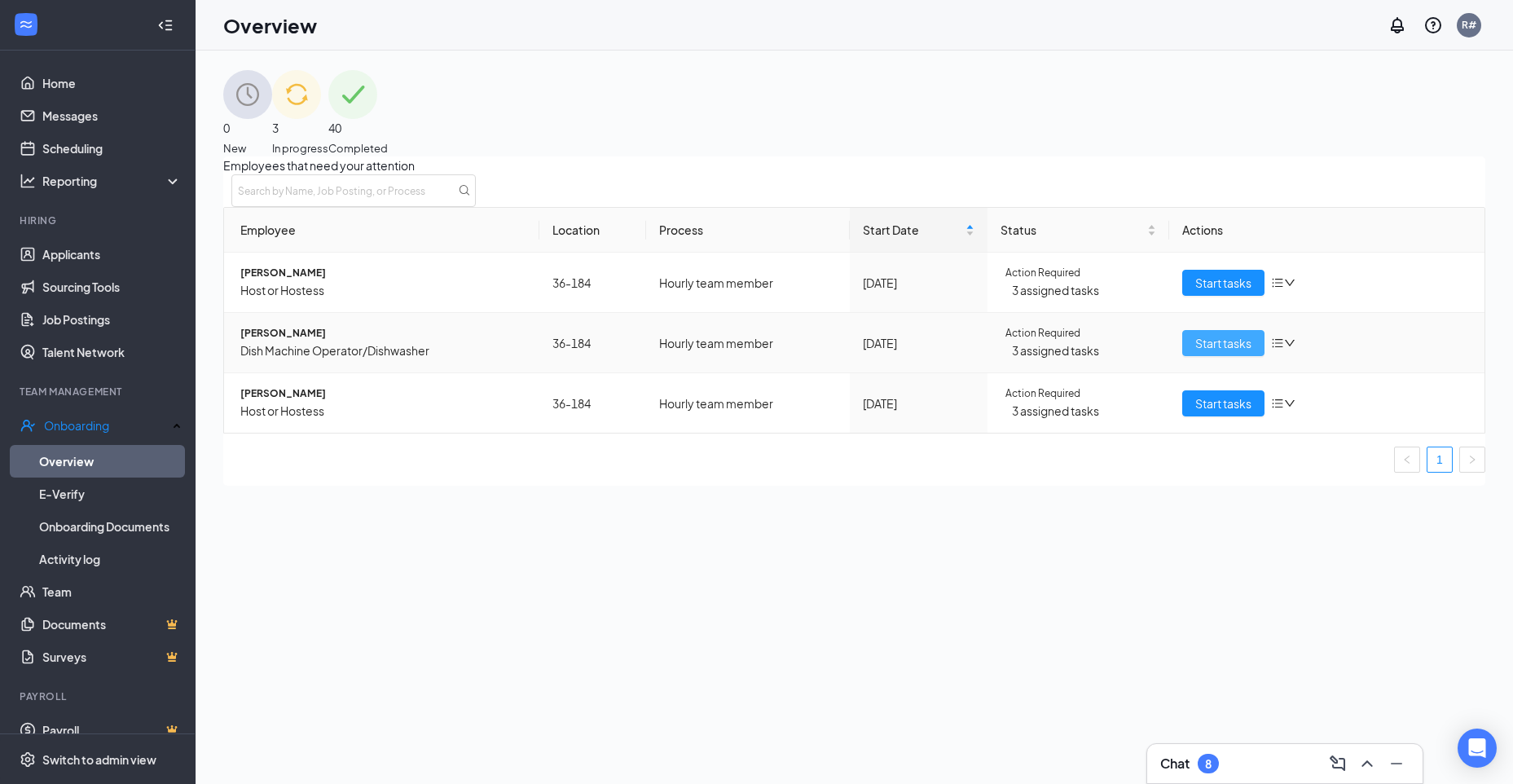
click at [1230, 352] on span "Start tasks" at bounding box center [1223, 343] width 56 height 18
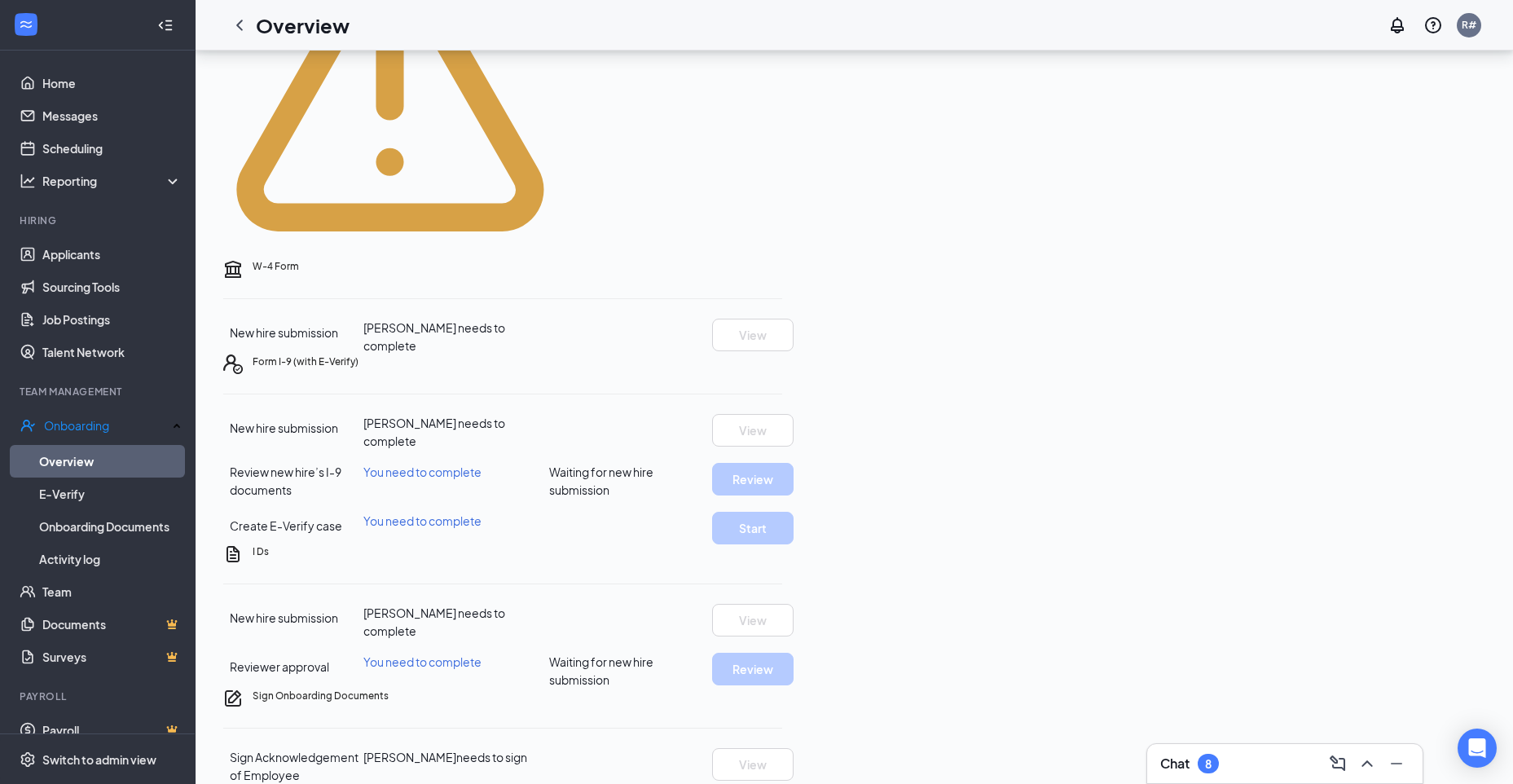
scroll to position [733, 0]
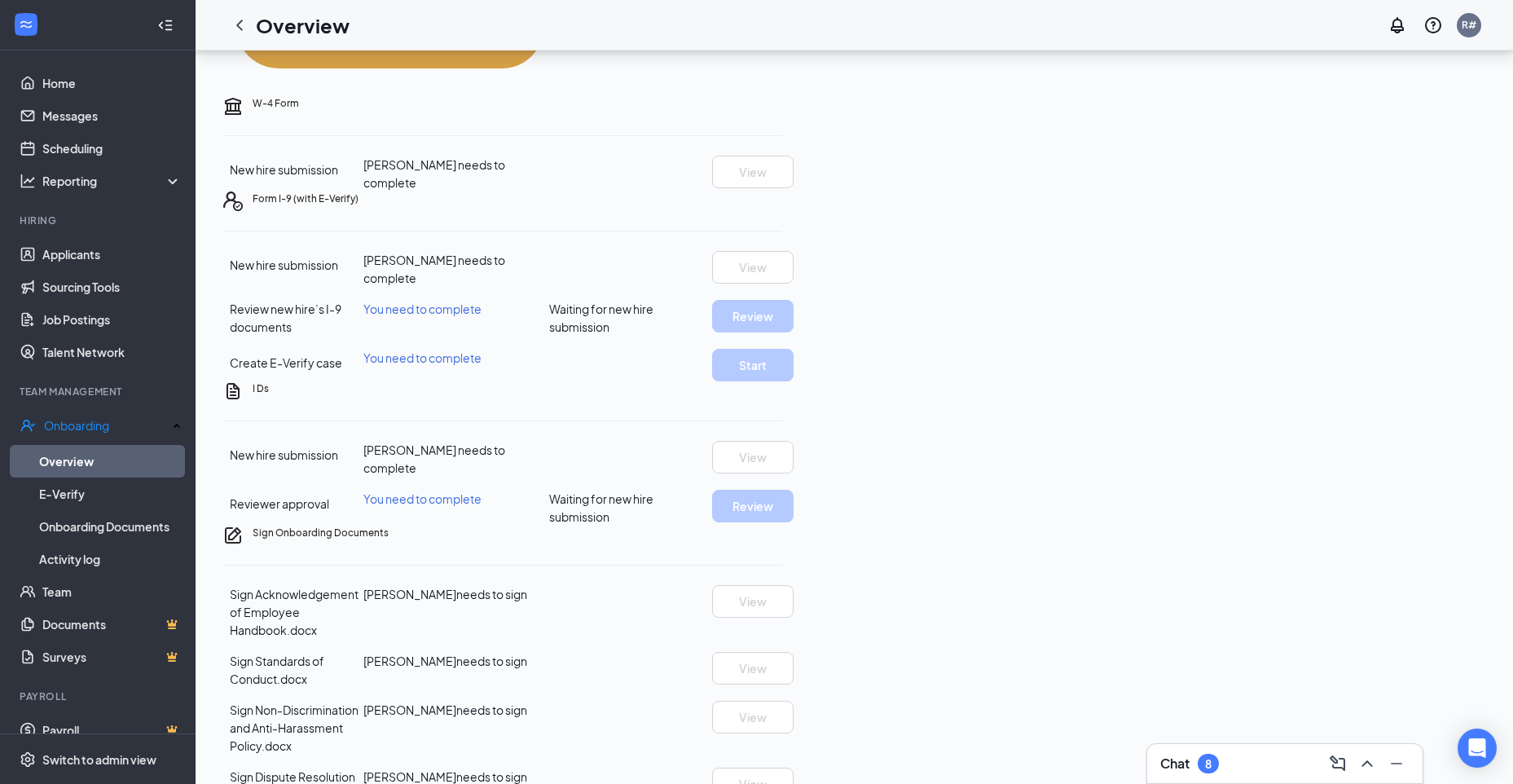
click at [782, 648] on div "Sign Acknowledgement of Employee Handbook.docx [PERSON_NAME] needs to sign View…" at bounding box center [502, 767] width 559 height 365
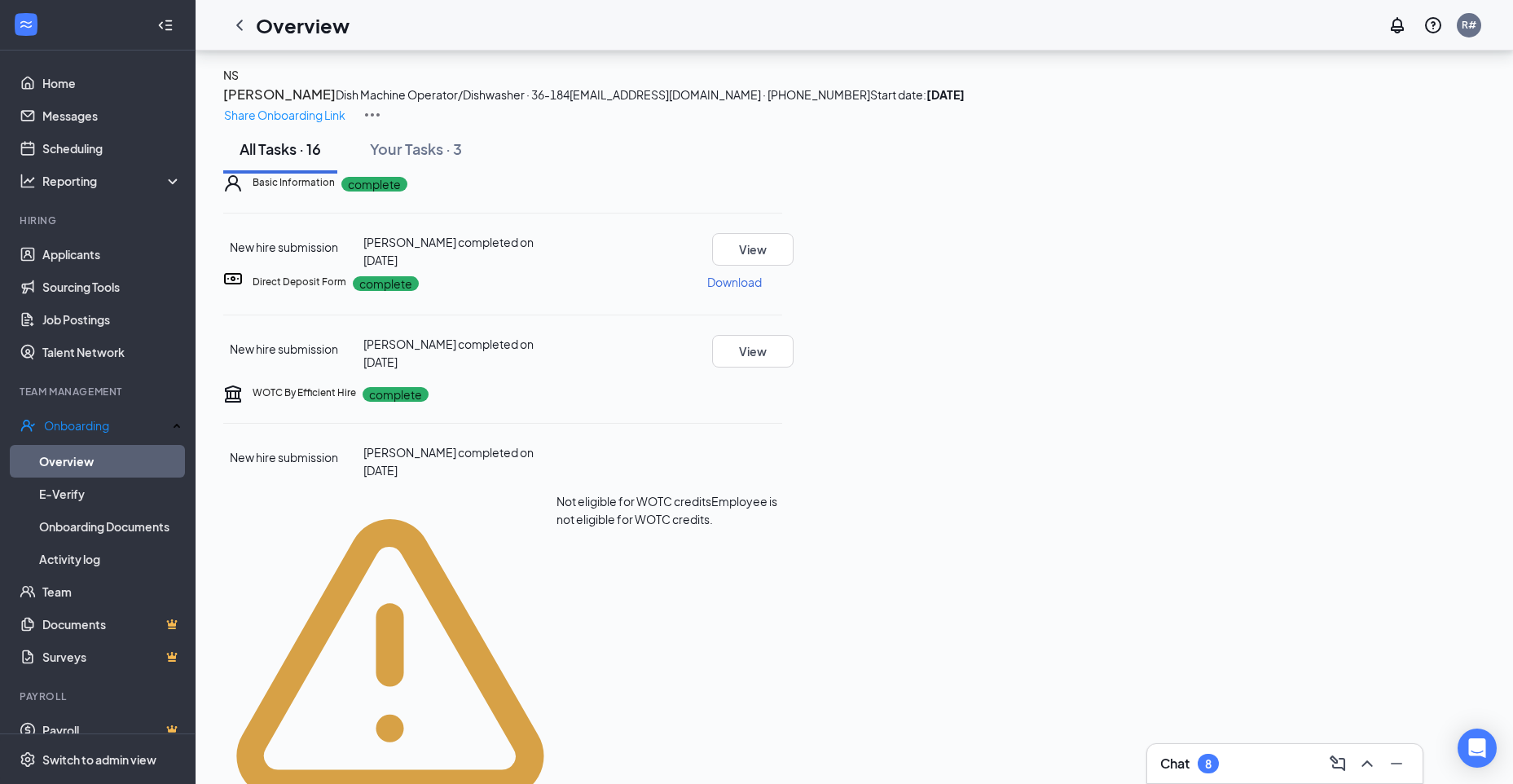
scroll to position [0, 0]
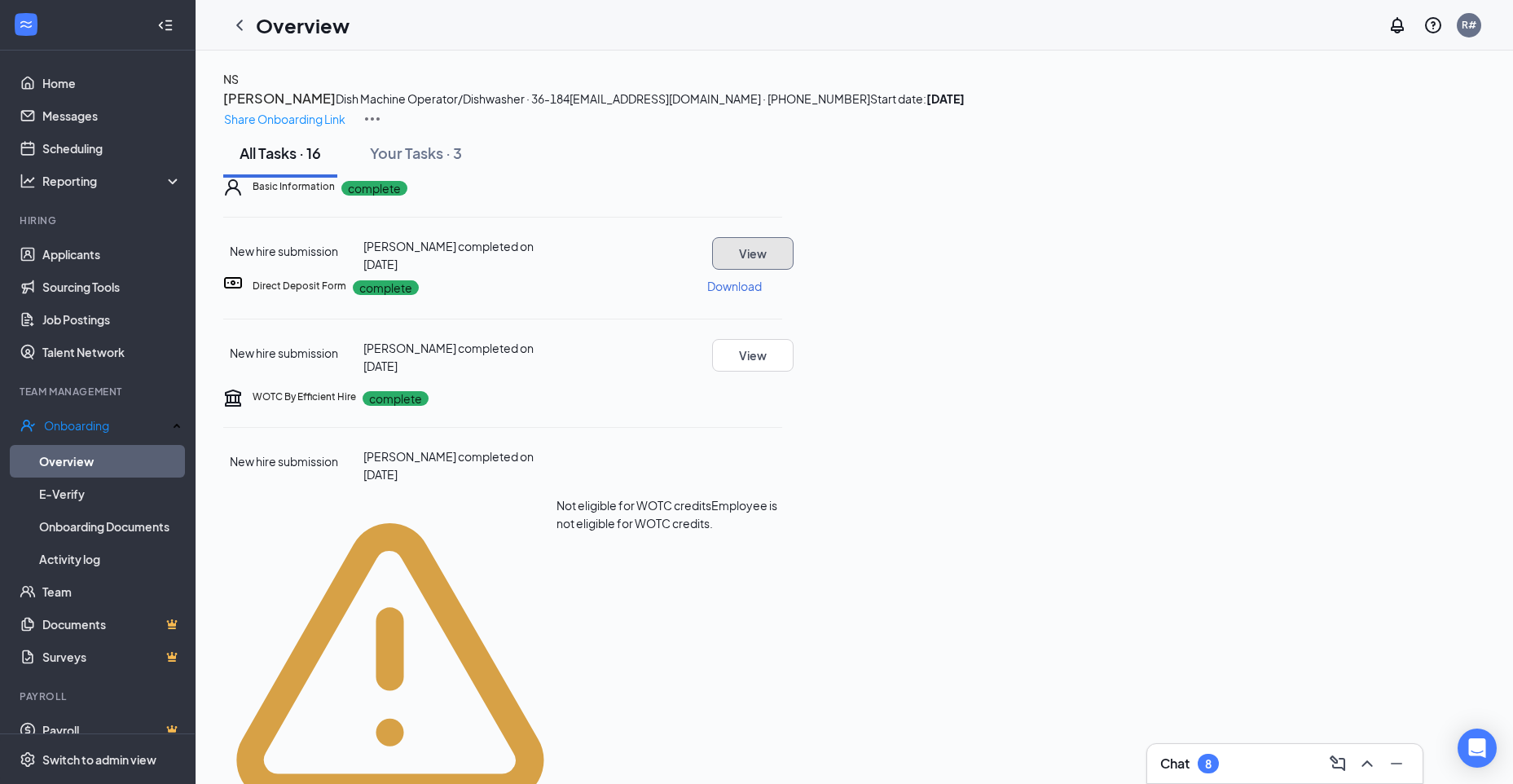
click at [793, 270] on button "View" at bounding box center [754, 253] width 82 height 33
